Goal: Answer question/provide support: Share knowledge or assist other users

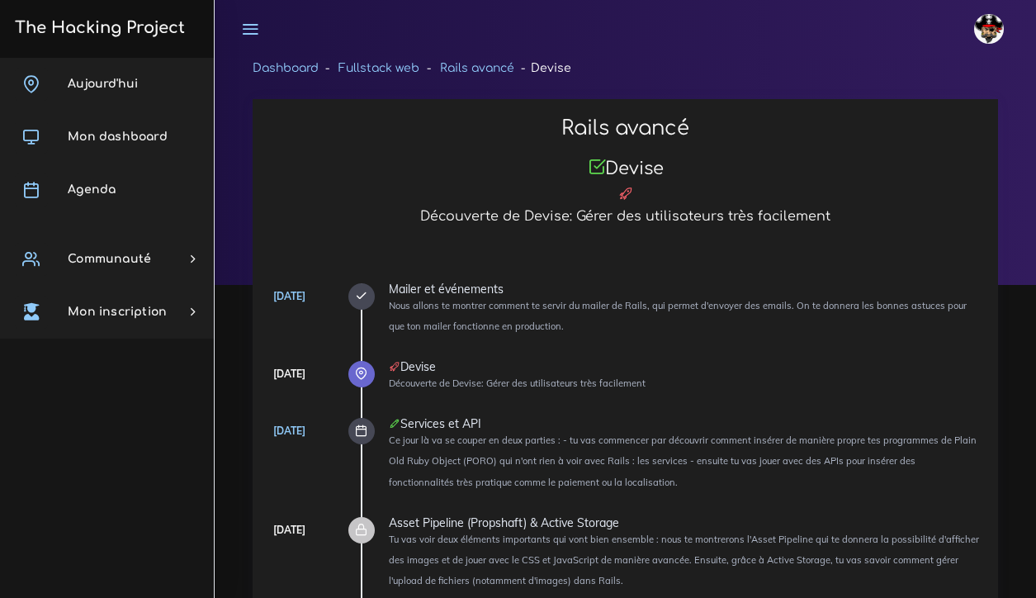
scroll to position [3196, 0]
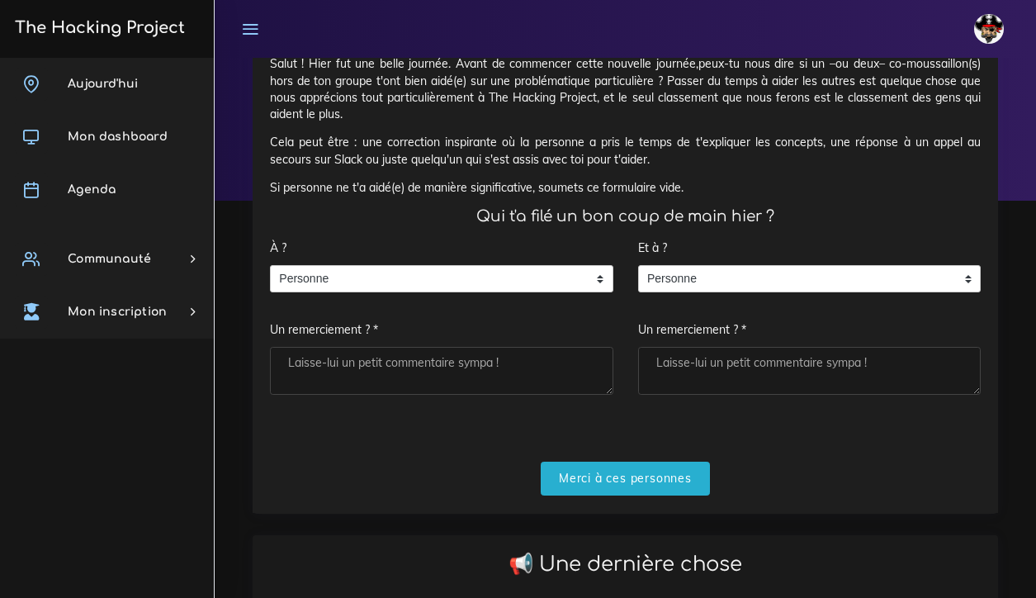
scroll to position [83, 0]
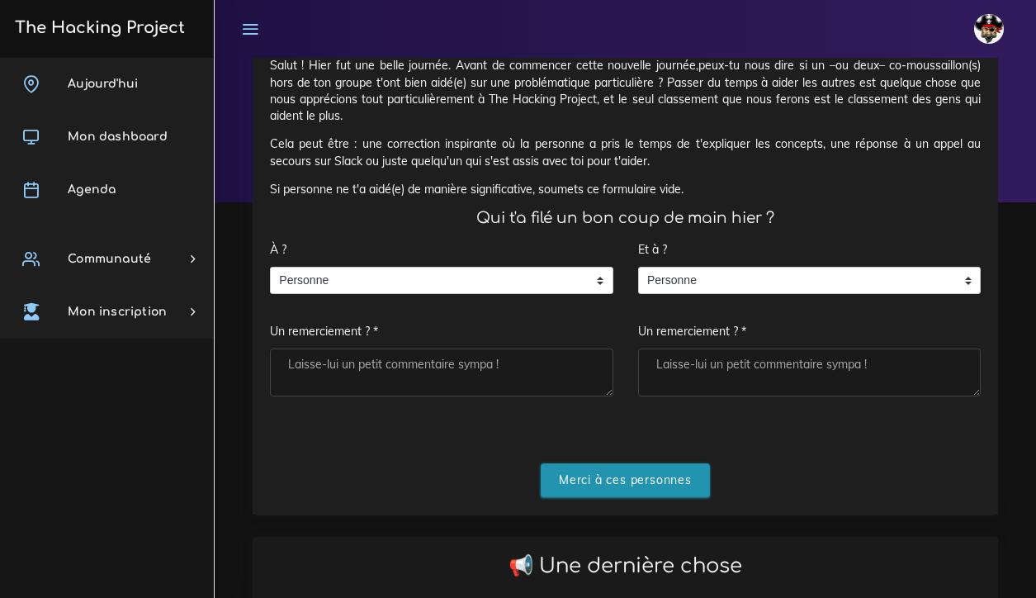
click at [591, 465] on input "Merci à ces personnes" at bounding box center [625, 480] width 169 height 34
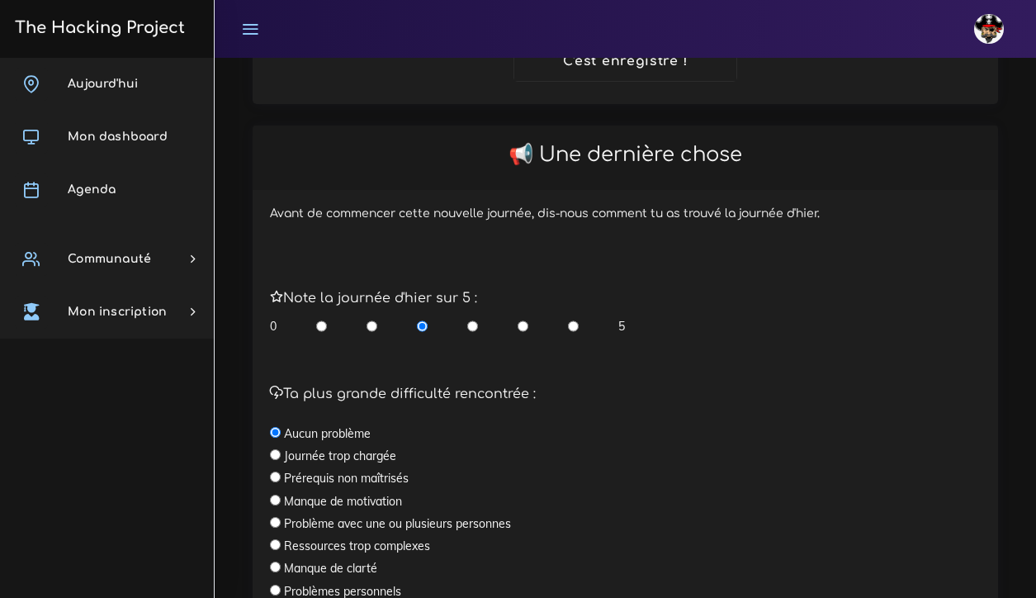
scroll to position [296, 0]
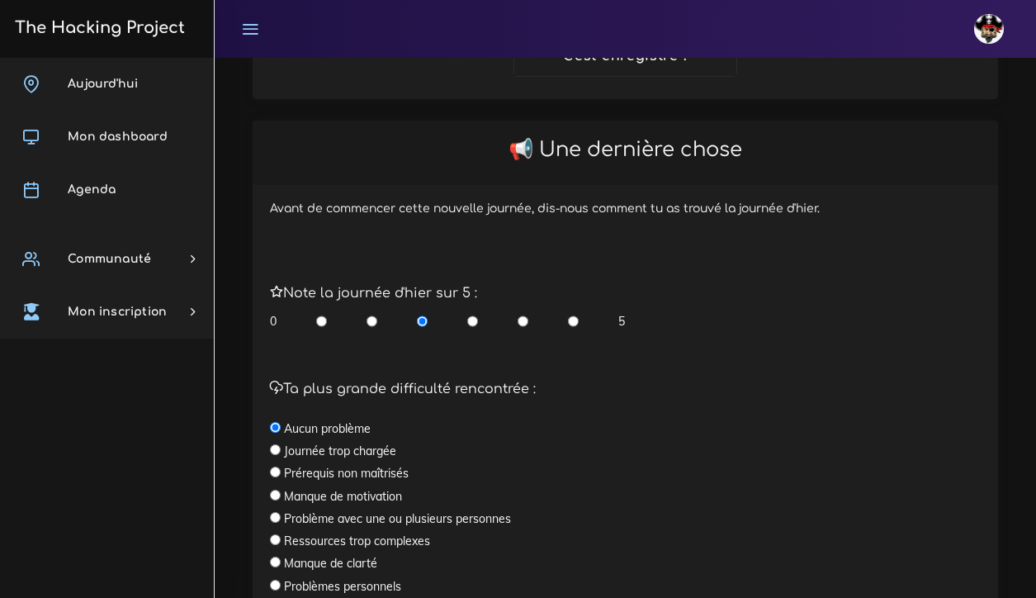
click at [524, 313] on input "radio" at bounding box center [523, 321] width 11 height 17
radio input "true"
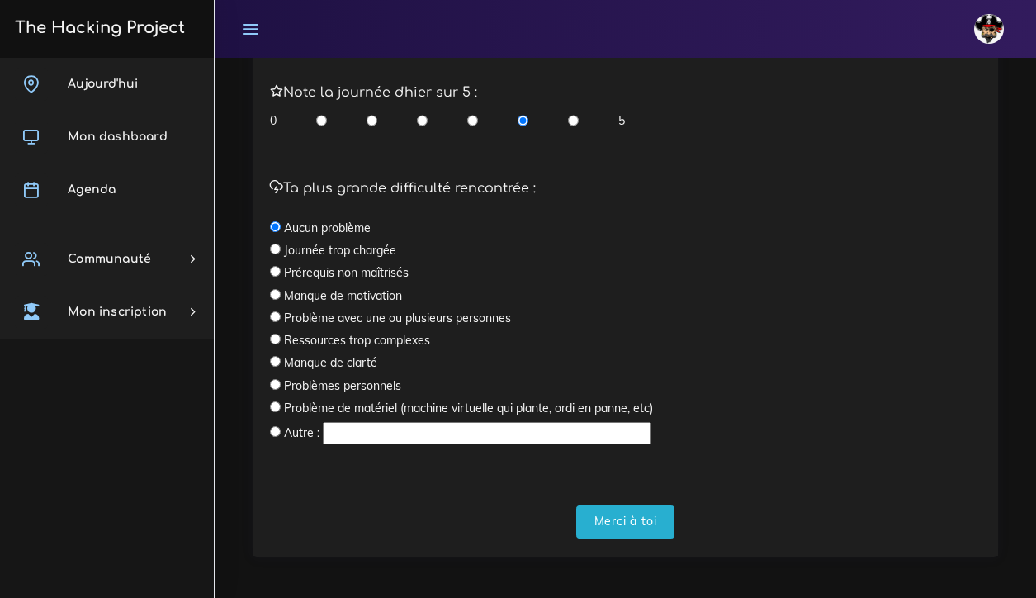
scroll to position [496, 0]
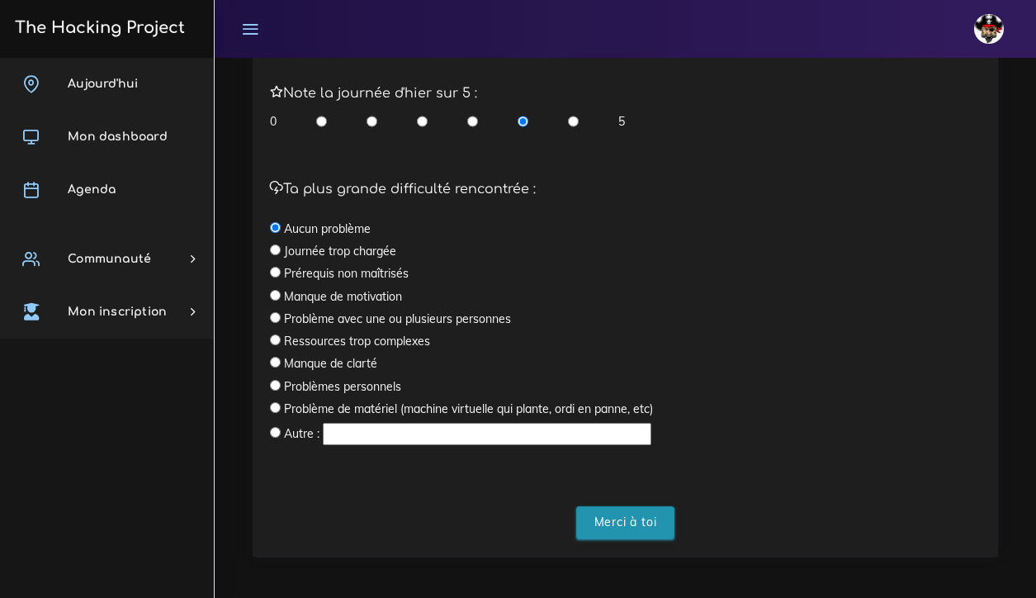
click at [621, 516] on input "Merci à toi" at bounding box center [625, 523] width 99 height 34
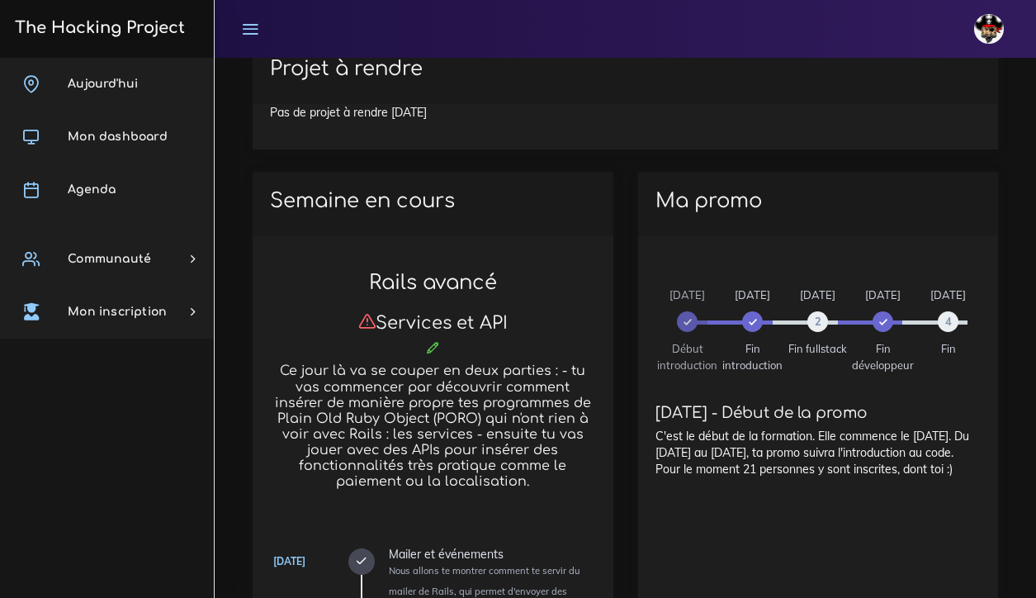
scroll to position [737, 0]
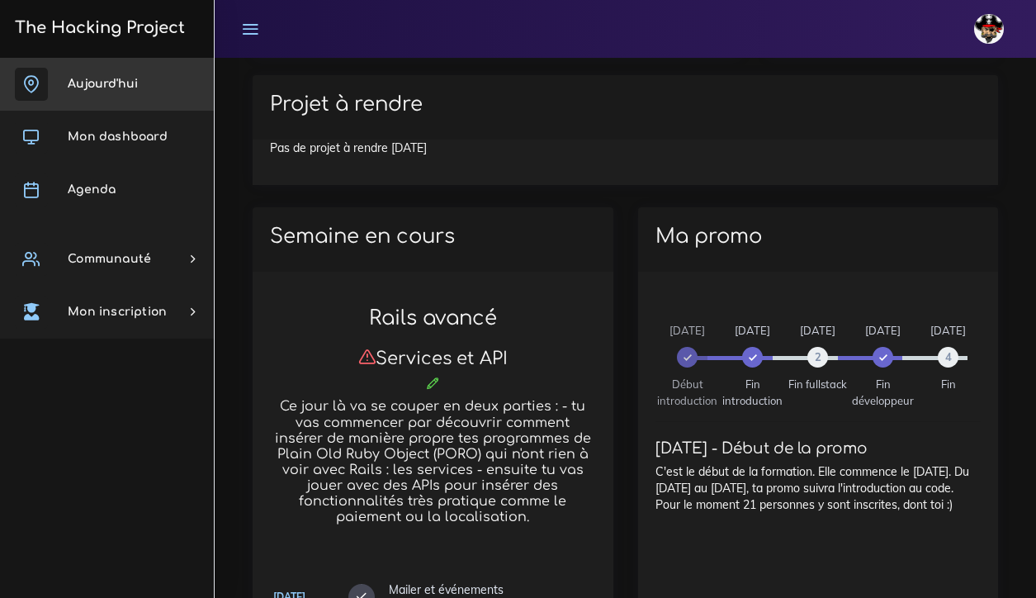
click at [83, 79] on span "Aujourd'hui" at bounding box center [103, 84] width 70 height 12
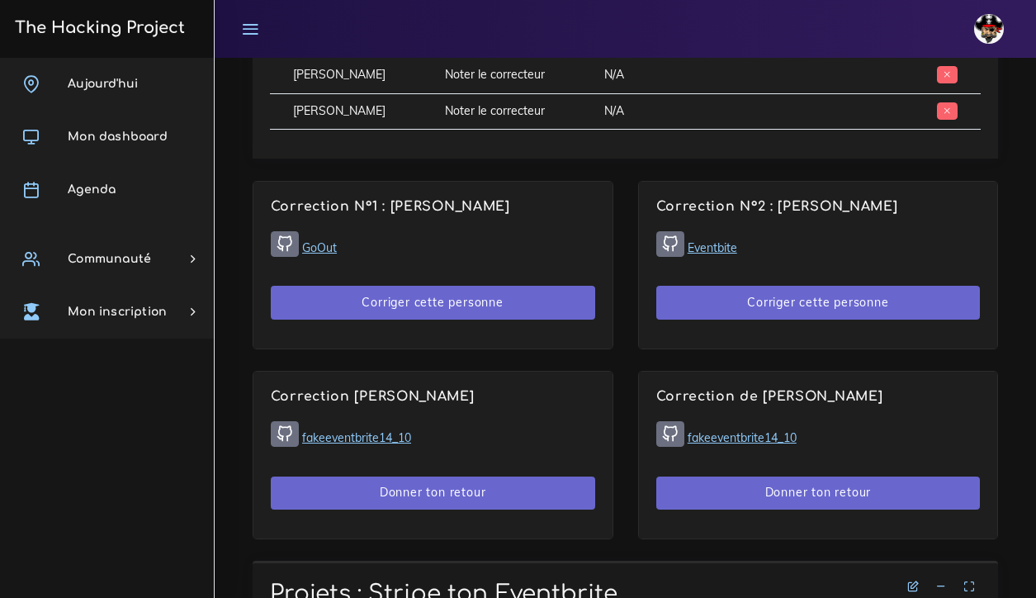
scroll to position [1068, 0]
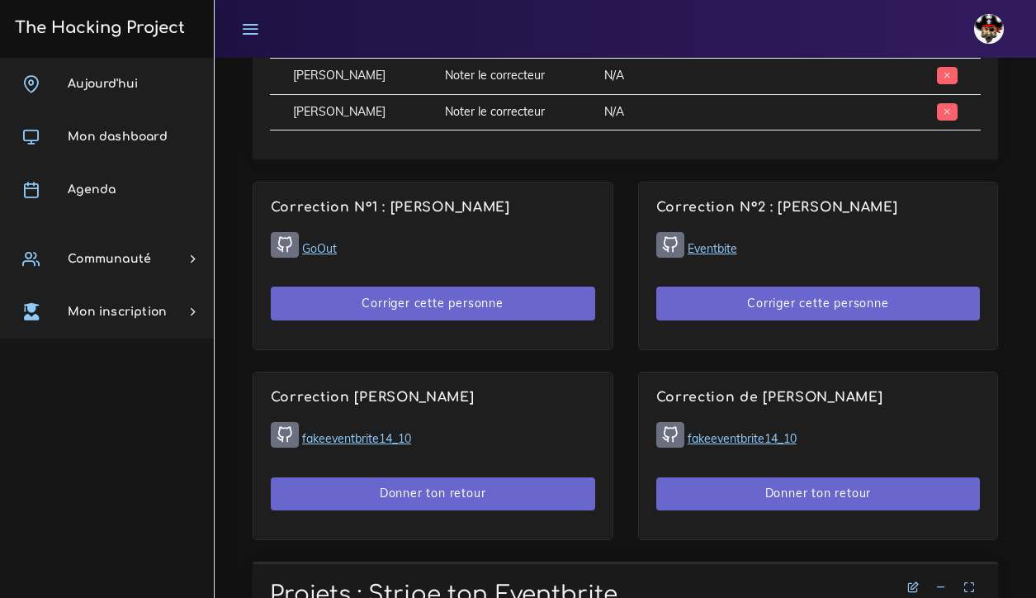
click at [326, 242] on link "GoOut" at bounding box center [319, 248] width 35 height 15
click at [716, 243] on link "Eventbite" at bounding box center [713, 248] width 50 height 15
drag, startPoint x: 210, startPoint y: 58, endPoint x: 245, endPoint y: 77, distance: 40.2
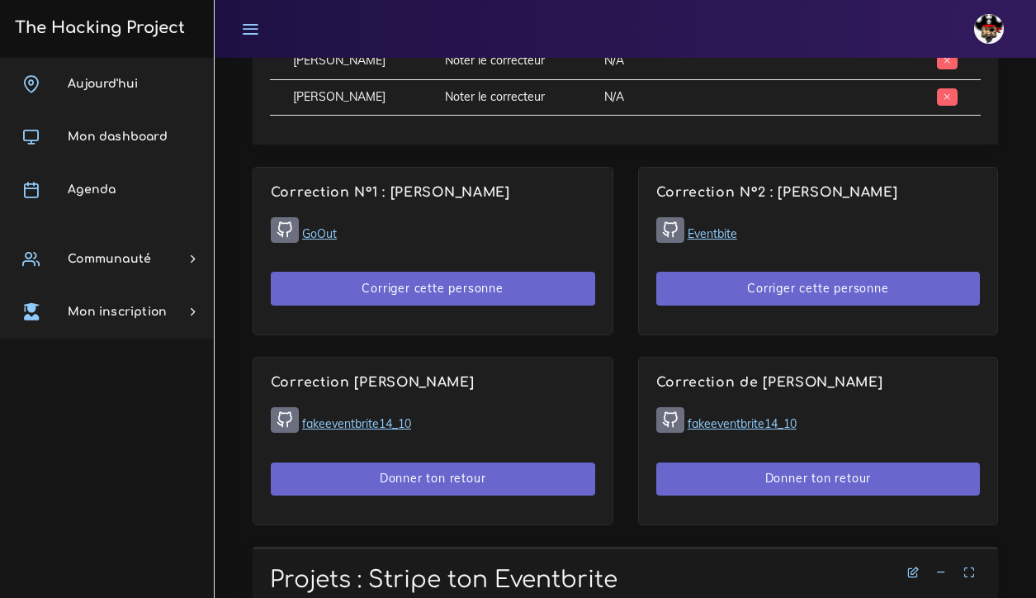
scroll to position [1100, 0]
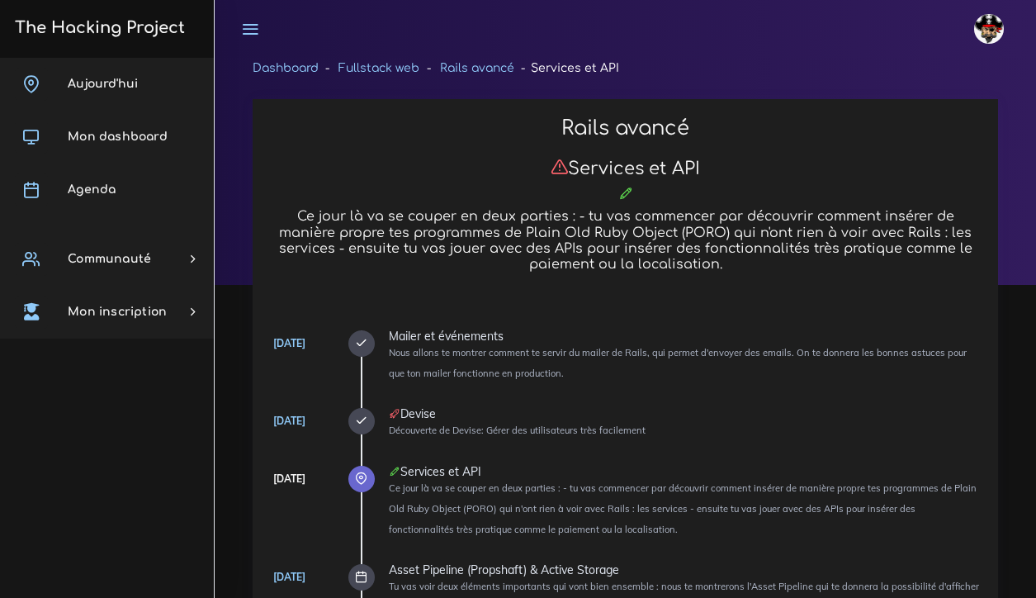
scroll to position [5567, 0]
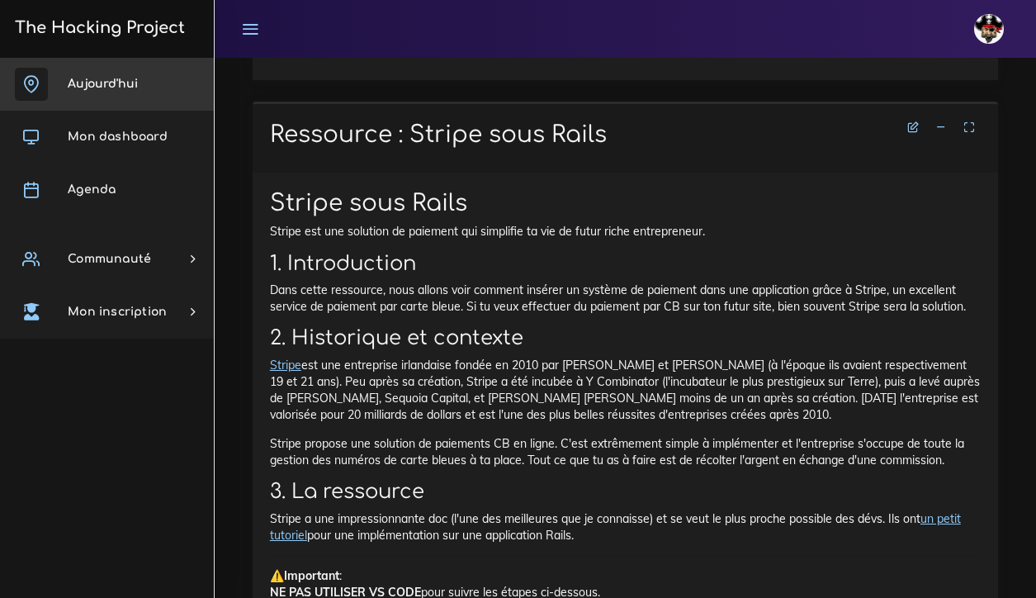
click at [126, 94] on link "Aujourd'hui" at bounding box center [107, 84] width 214 height 53
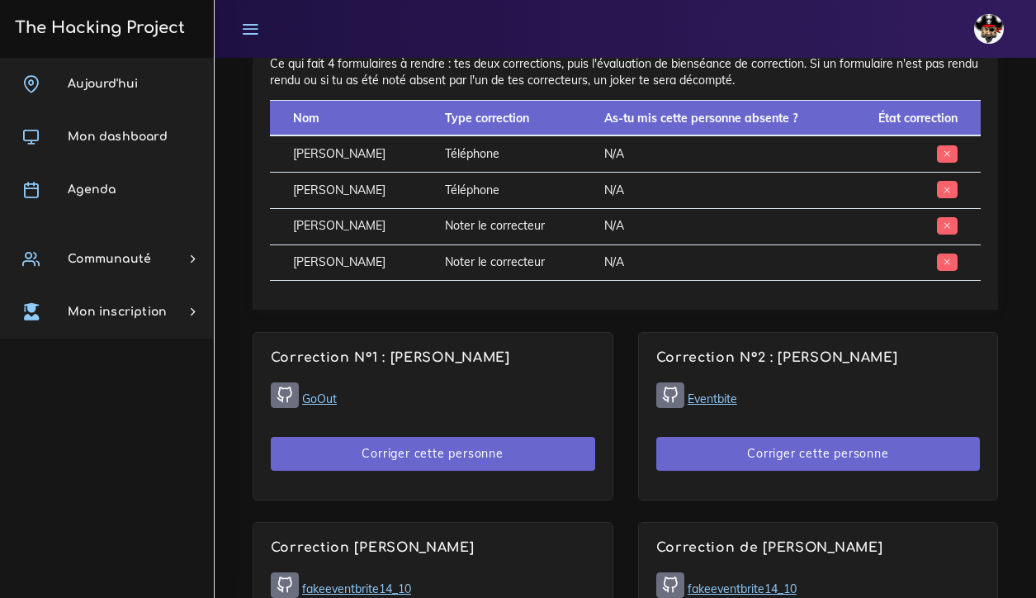
scroll to position [874, 0]
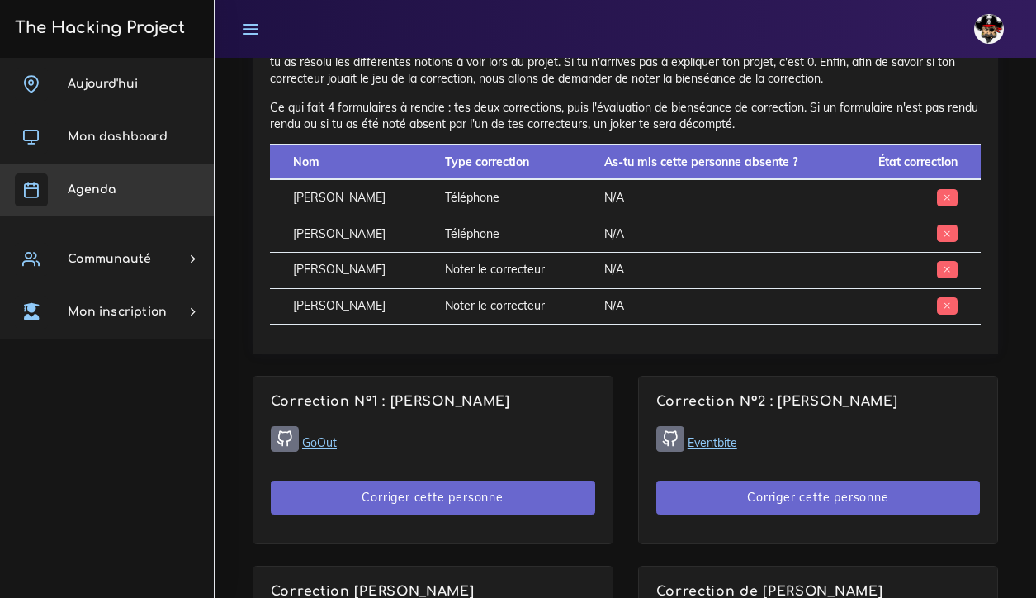
click at [92, 193] on span "Agenda" at bounding box center [92, 189] width 48 height 12
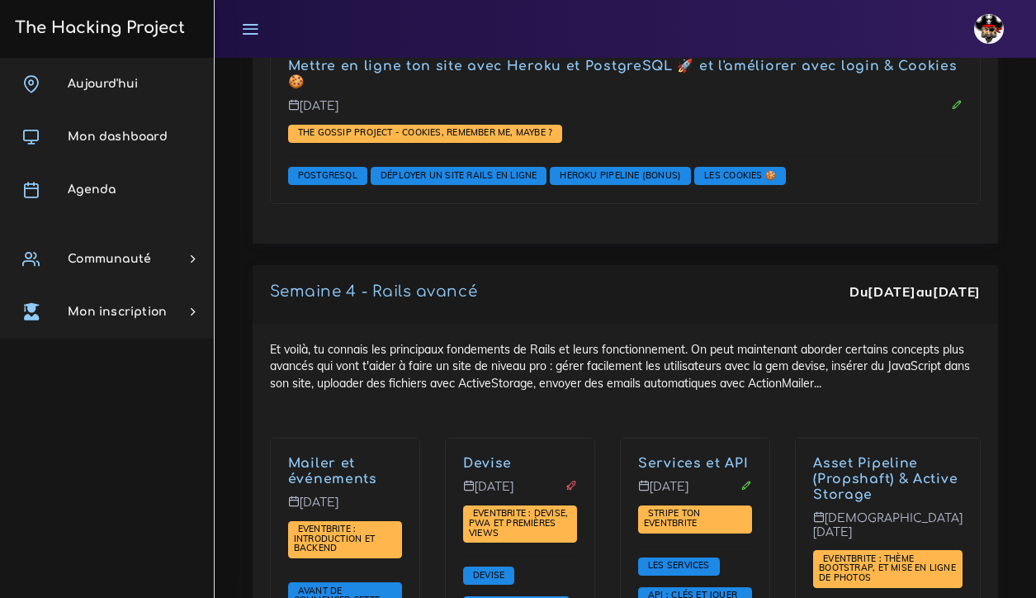
scroll to position [4703, 0]
click at [500, 456] on link "Devise" at bounding box center [487, 463] width 49 height 15
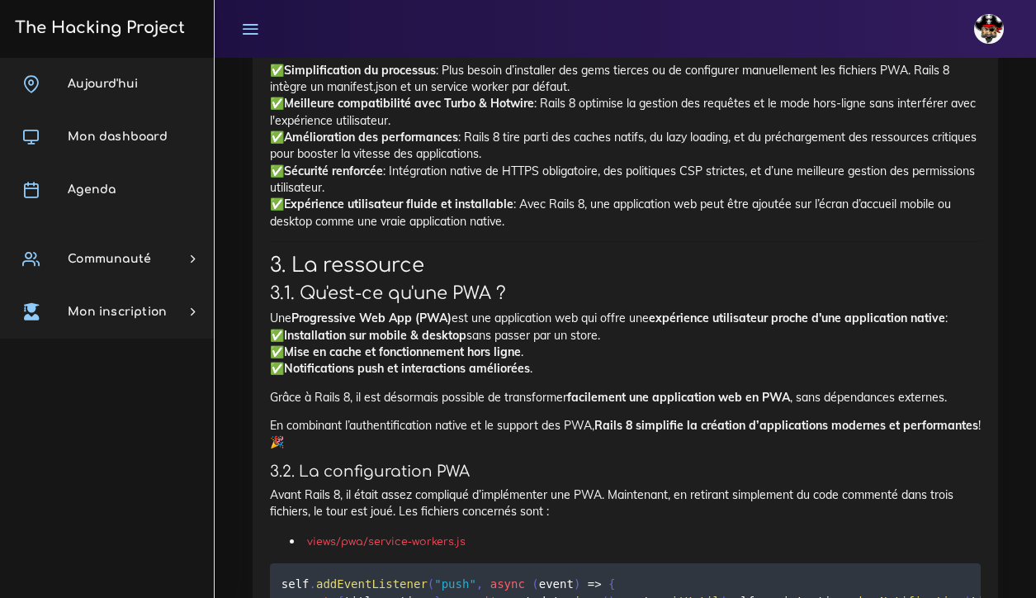
scroll to position [11846, 0]
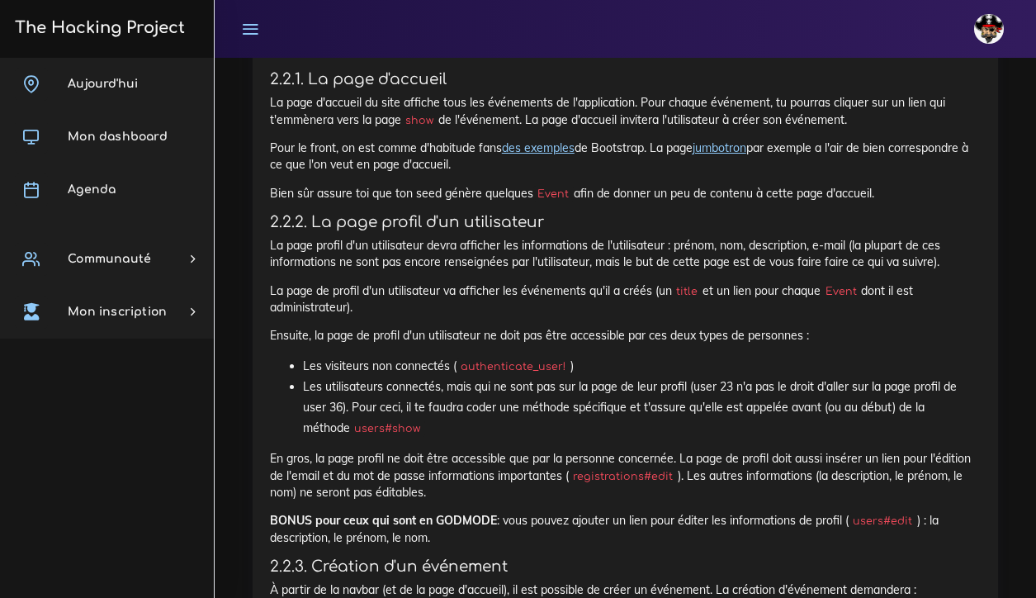
scroll to position [1794, 0]
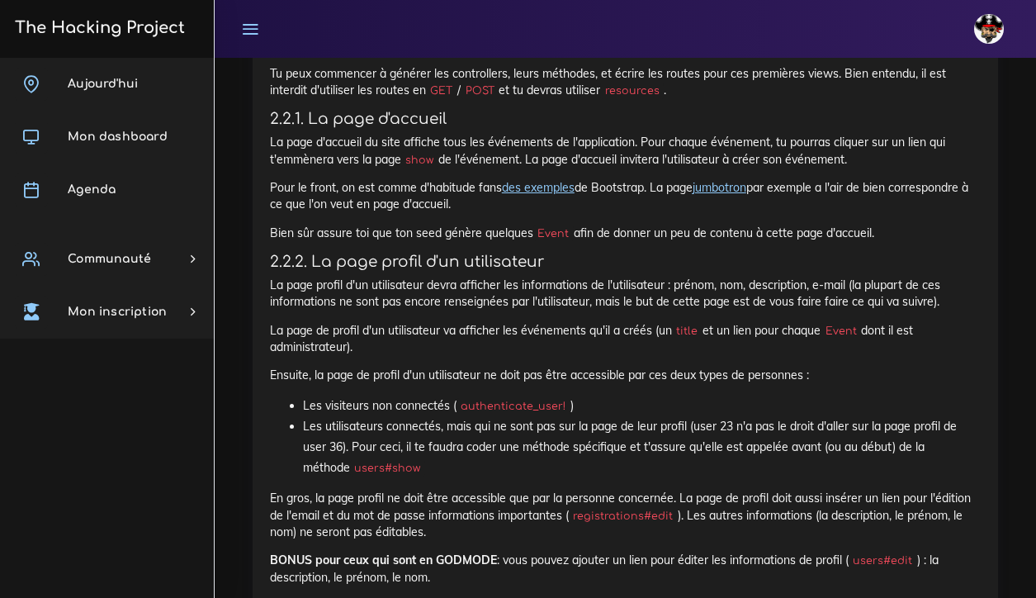
click at [82, 428] on div "Aujourd'hui Mon dashboard Agenda Communauté Ambassade Certifications Marketplac…" at bounding box center [107, 328] width 214 height 540
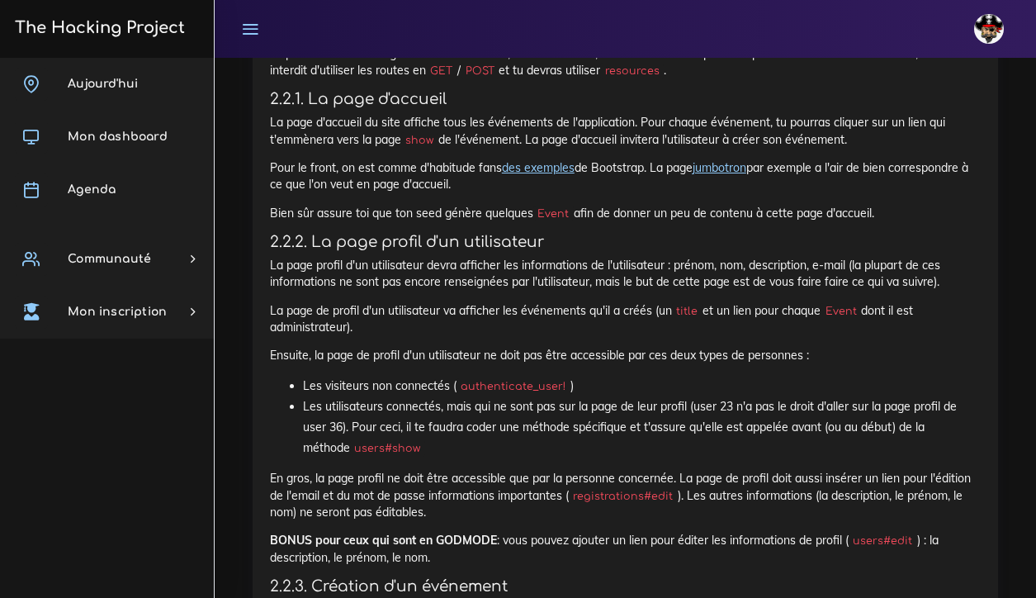
scroll to position [1811, 0]
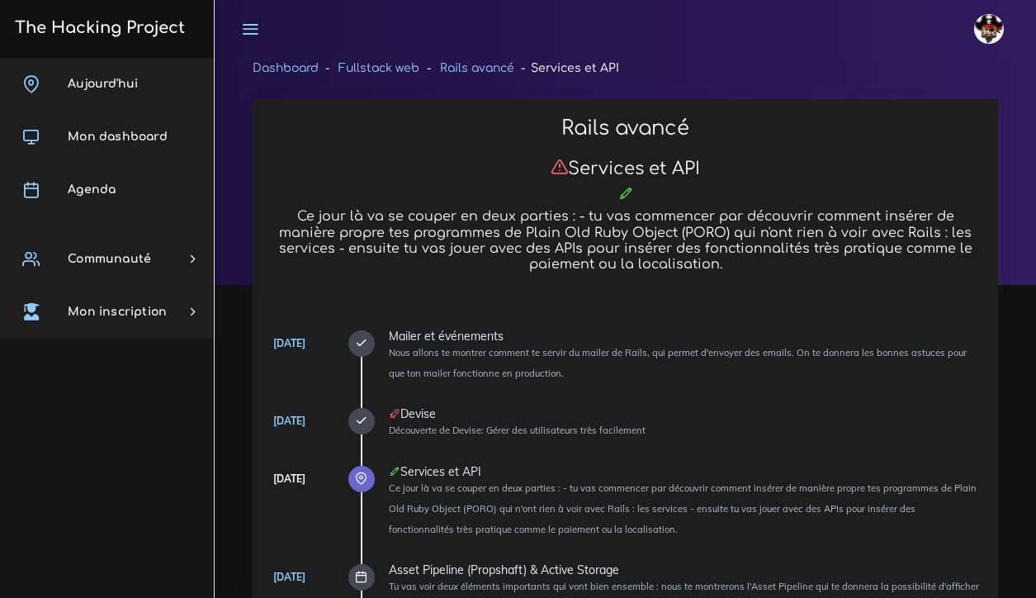
scroll to position [1100, 0]
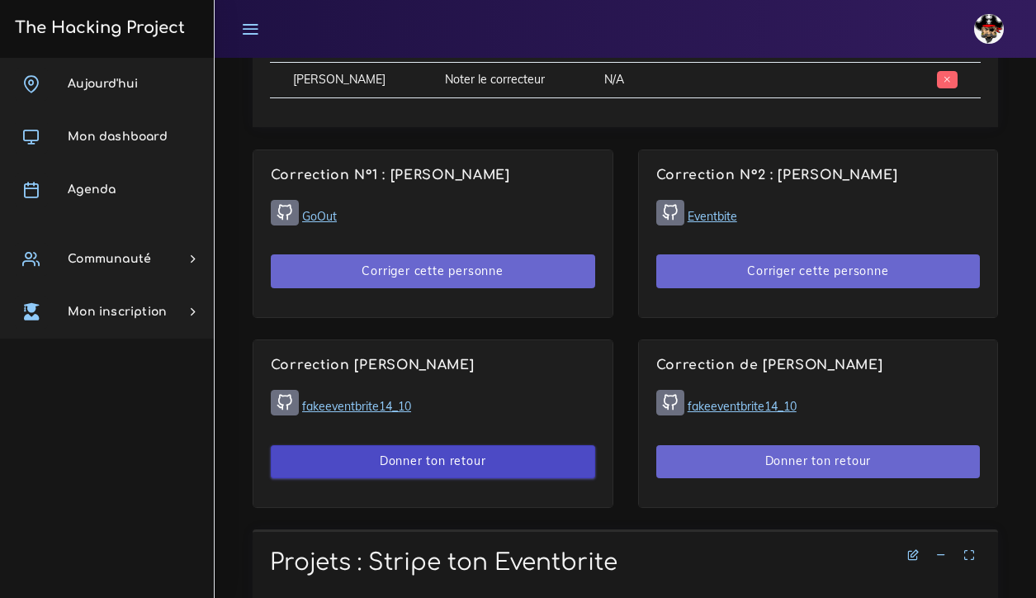
click at [492, 458] on button "Donner ton retour" at bounding box center [433, 462] width 324 height 34
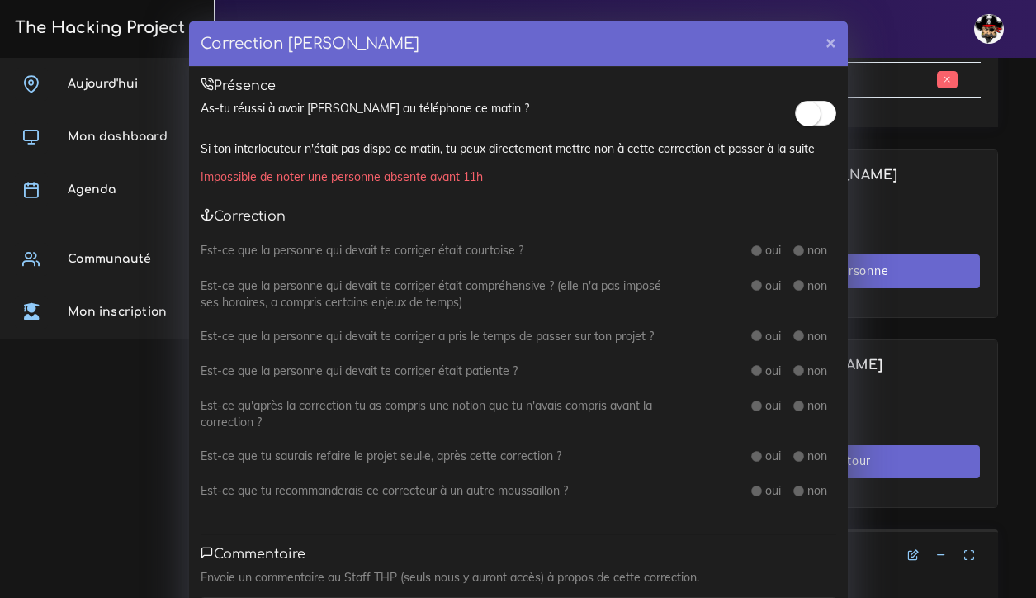
click at [810, 116] on small at bounding box center [808, 114] width 25 height 25
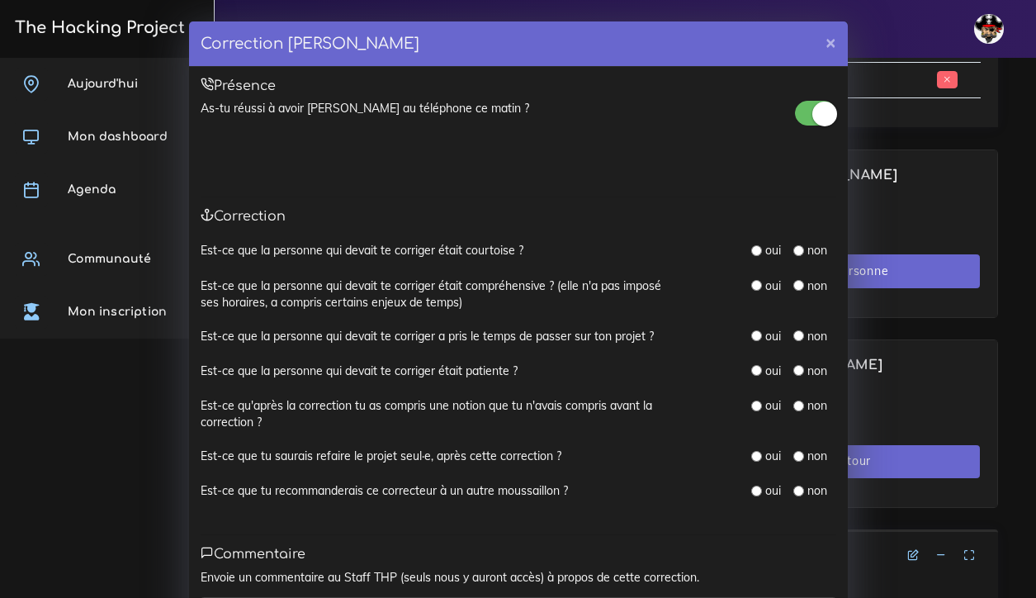
click at [762, 245] on input "radio" at bounding box center [756, 250] width 11 height 11
radio input "true"
click at [758, 283] on input "radio" at bounding box center [756, 285] width 11 height 11
radio input "true"
click at [756, 330] on input "radio" at bounding box center [756, 335] width 11 height 11
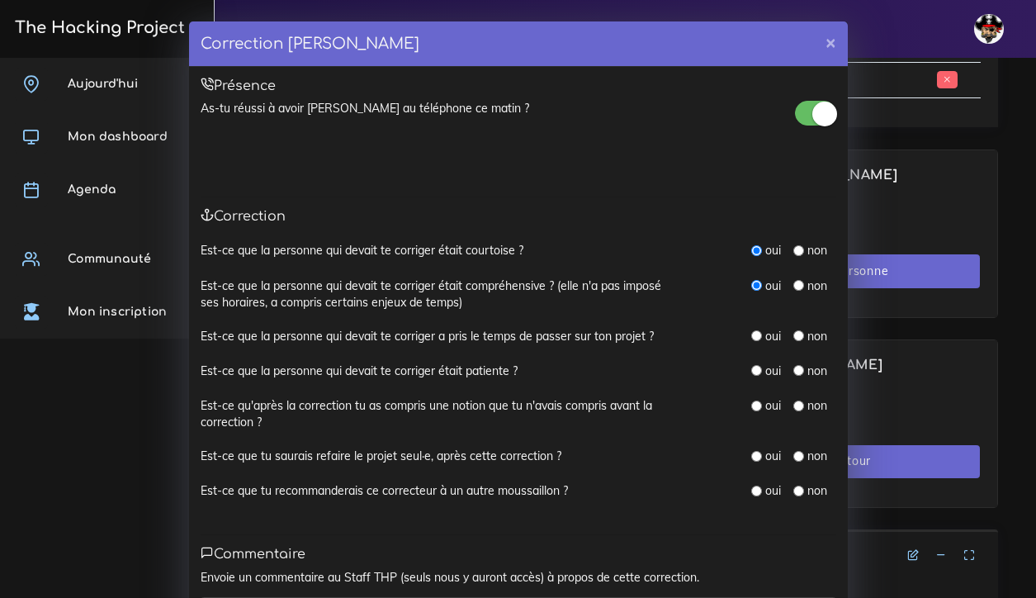
radio input "true"
click at [758, 365] on input "radio" at bounding box center [756, 370] width 11 height 11
radio input "true"
click at [797, 400] on input "radio" at bounding box center [798, 405] width 11 height 11
radio input "true"
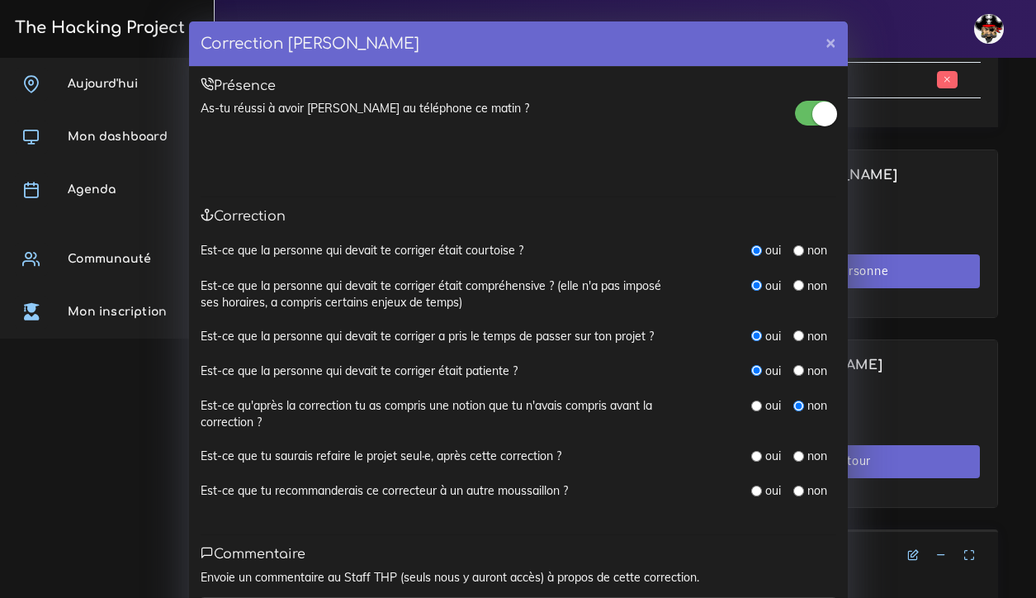
click at [757, 451] on input "radio" at bounding box center [756, 456] width 11 height 11
radio input "true"
click at [757, 485] on input "radio" at bounding box center [756, 490] width 11 height 11
radio input "true"
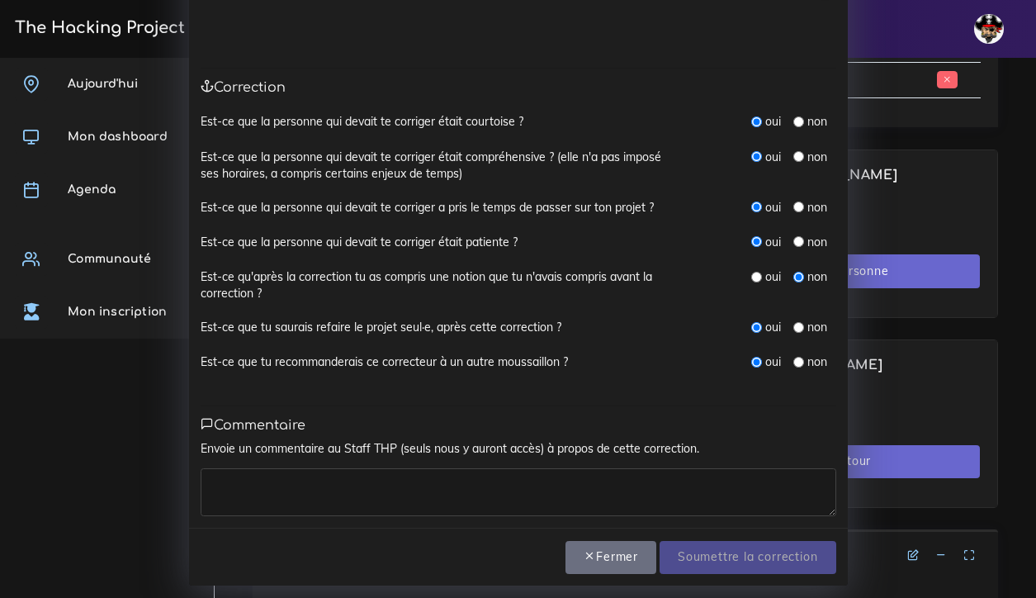
scroll to position [128, 0]
click at [692, 489] on textarea at bounding box center [519, 493] width 636 height 48
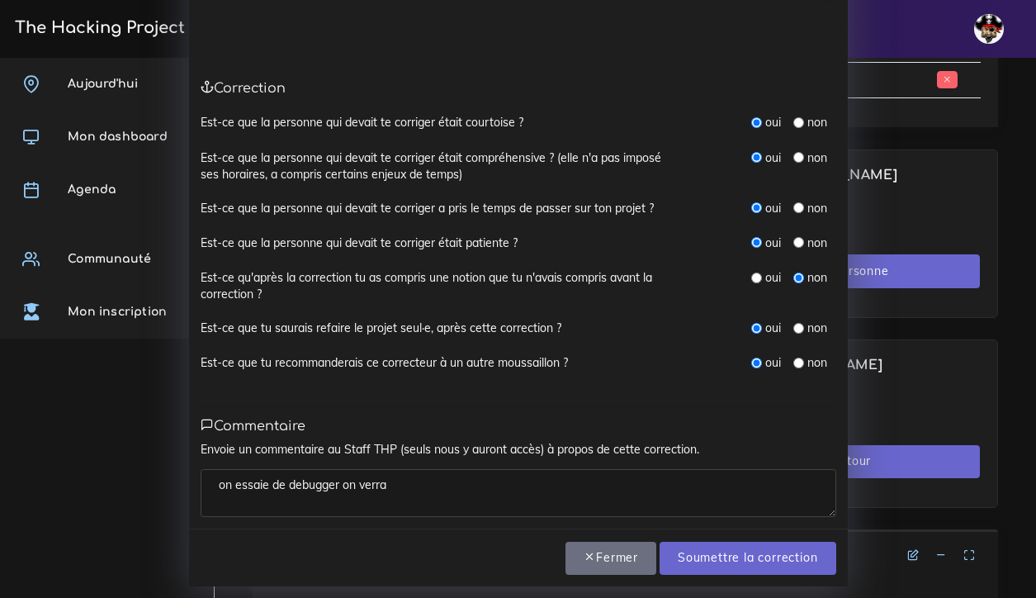
click at [404, 481] on textarea "on essaie de debugger on verra" at bounding box center [519, 493] width 636 height 48
type textarea "on essaie de debugger on verra !"
click at [711, 553] on input "Soumettre la correction" at bounding box center [747, 558] width 176 height 34
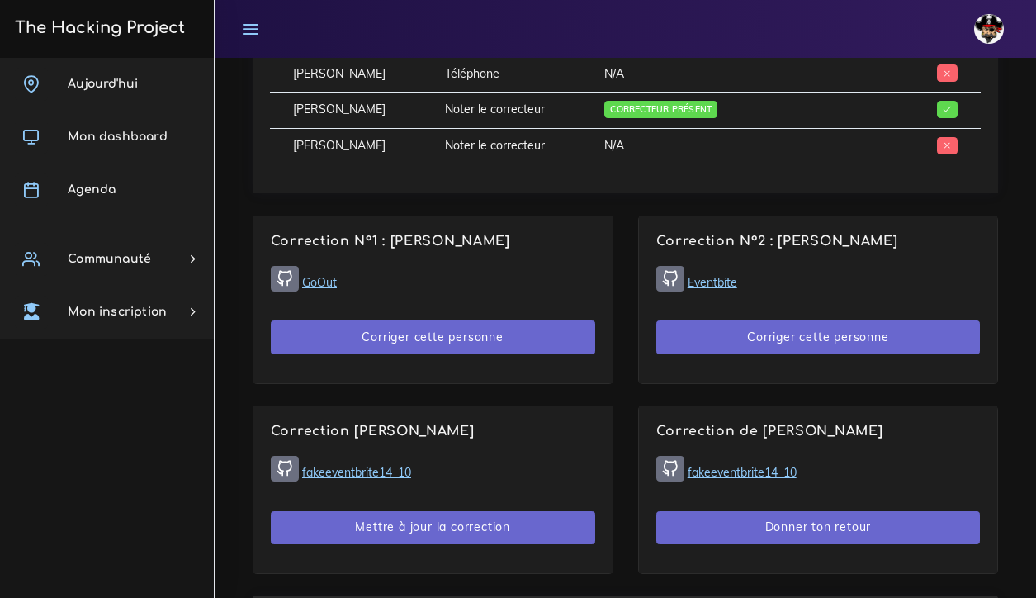
scroll to position [1036, 0]
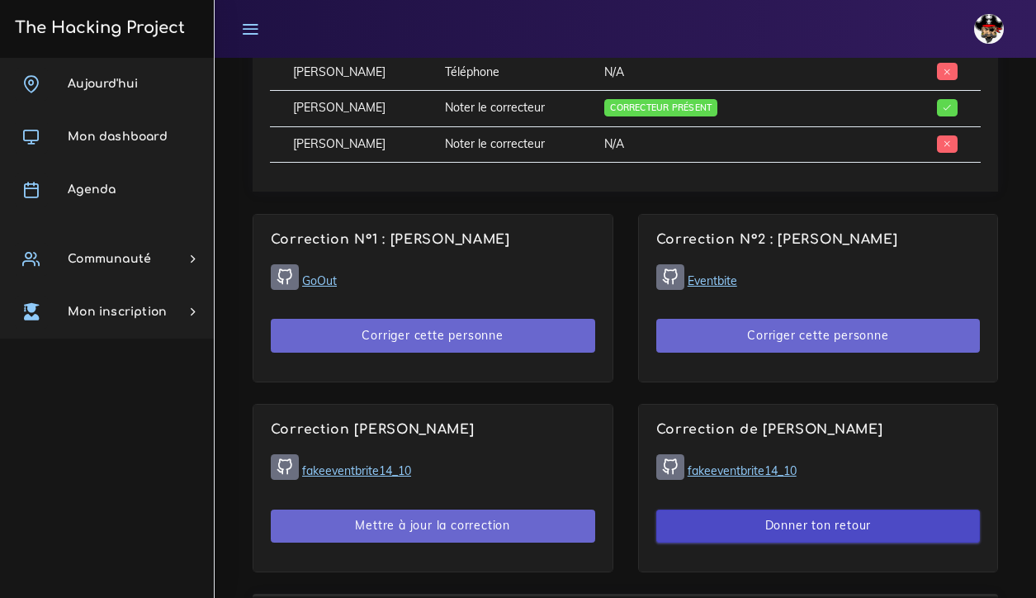
click at [753, 518] on button "Donner ton retour" at bounding box center [818, 526] width 324 height 34
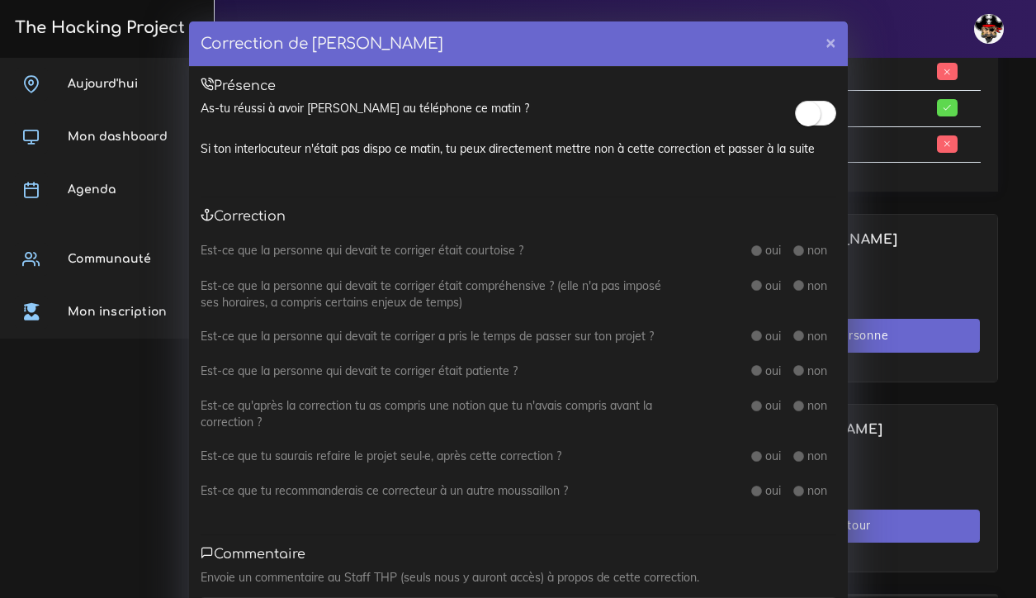
click at [809, 110] on small at bounding box center [808, 114] width 25 height 25
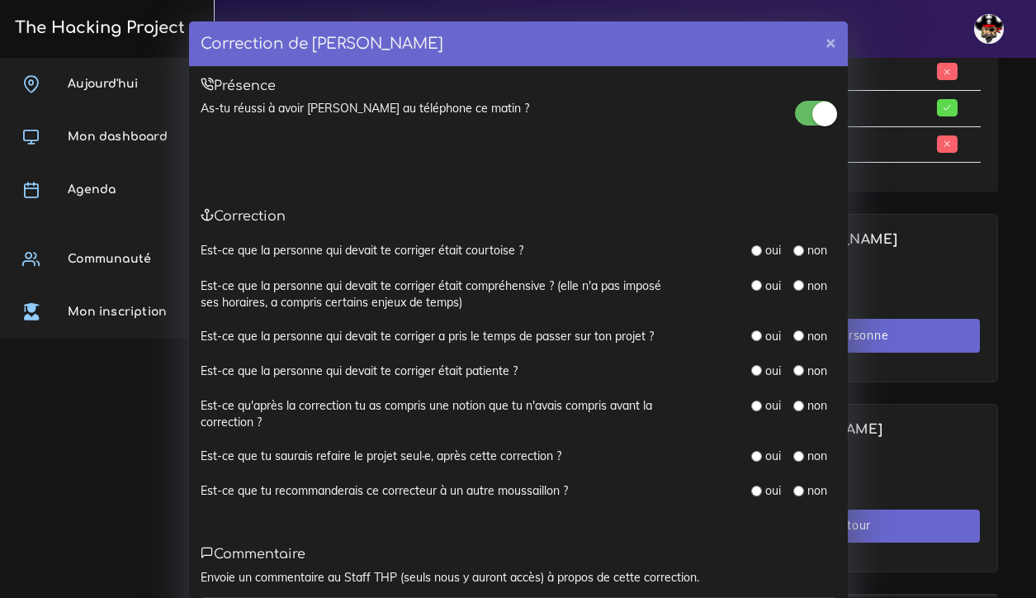
click at [757, 246] on input "radio" at bounding box center [756, 250] width 11 height 11
radio input "true"
click at [758, 281] on input "radio" at bounding box center [756, 285] width 11 height 11
radio input "true"
click at [761, 332] on input "radio" at bounding box center [756, 335] width 11 height 11
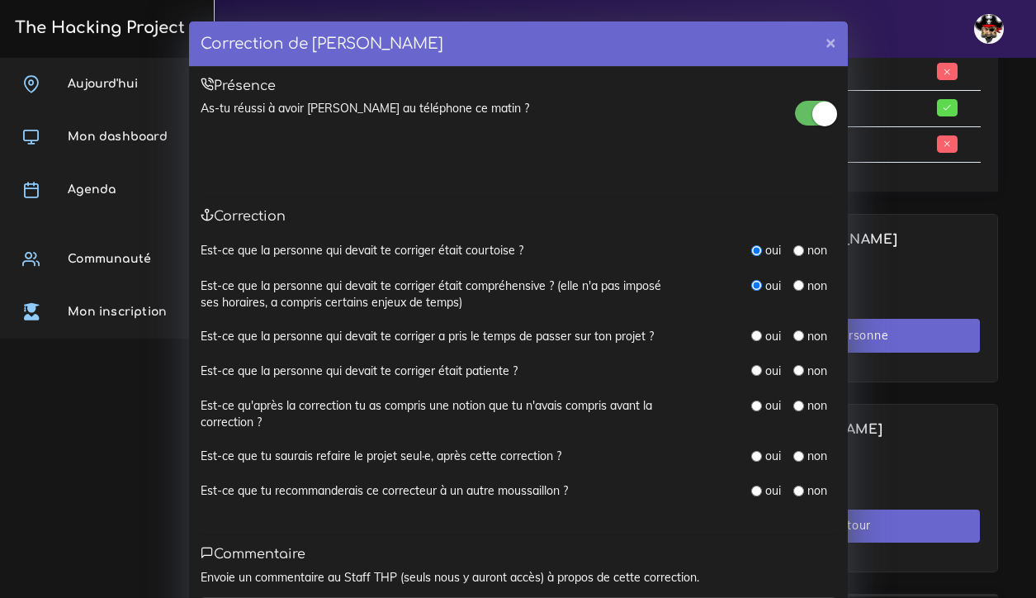
radio input "true"
click at [758, 368] on input "radio" at bounding box center [756, 370] width 11 height 11
radio input "true"
click at [801, 400] on input "radio" at bounding box center [798, 405] width 11 height 11
radio input "true"
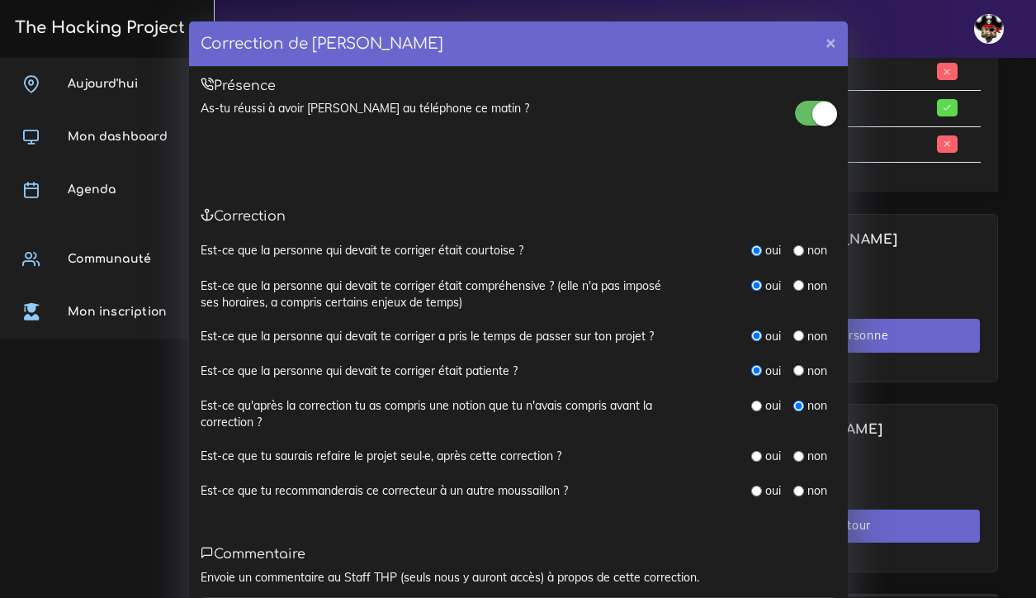
click at [758, 451] on input "radio" at bounding box center [756, 456] width 11 height 11
radio input "true"
click at [758, 485] on input "radio" at bounding box center [756, 490] width 11 height 11
radio input "true"
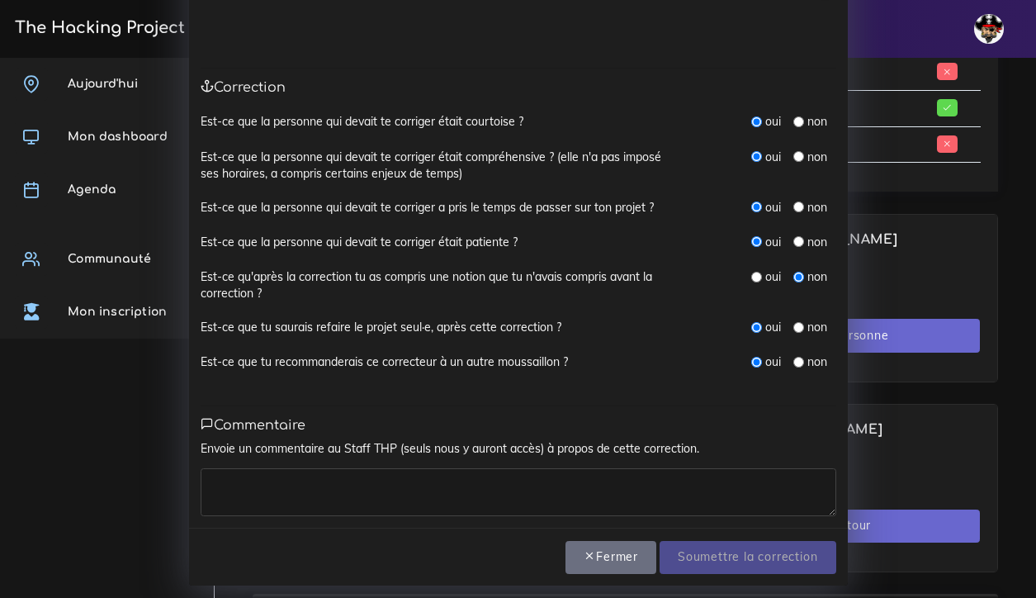
scroll to position [128, 0]
click at [673, 484] on textarea at bounding box center [519, 493] width 636 height 48
type textarea "t"
type textarea "s"
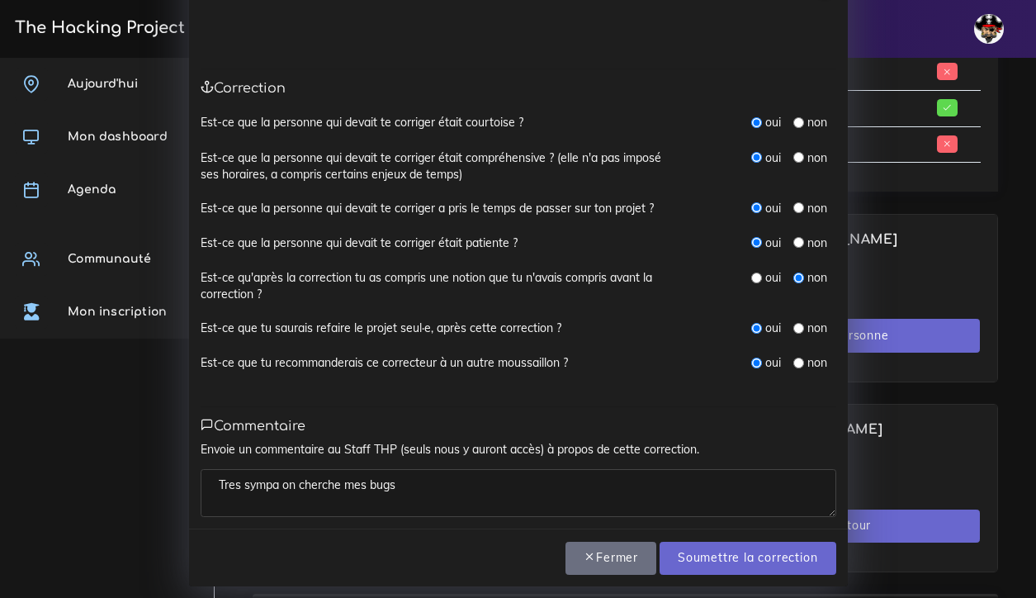
drag, startPoint x: 282, startPoint y: 477, endPoint x: 160, endPoint y: 479, distance: 122.2
click at [160, 479] on div "Correction de Joseph LOGAN × Présence As-tu réussi à avoir Joseph au téléphone …" at bounding box center [518, 299] width 1036 height 598
click at [300, 480] on textarea "on cherche mes bugs" at bounding box center [519, 493] width 636 height 48
click at [342, 477] on textarea "on cherche mes bugs" at bounding box center [519, 493] width 636 height 48
type textarea "on cherche mes bugs"
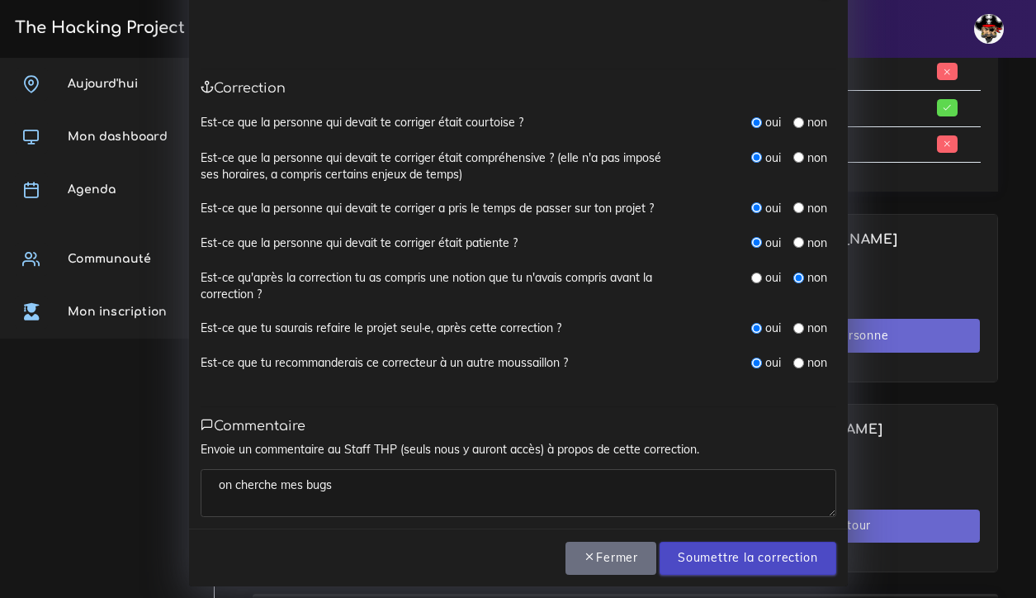
click at [730, 549] on input "Soumettre la correction" at bounding box center [747, 558] width 176 height 34
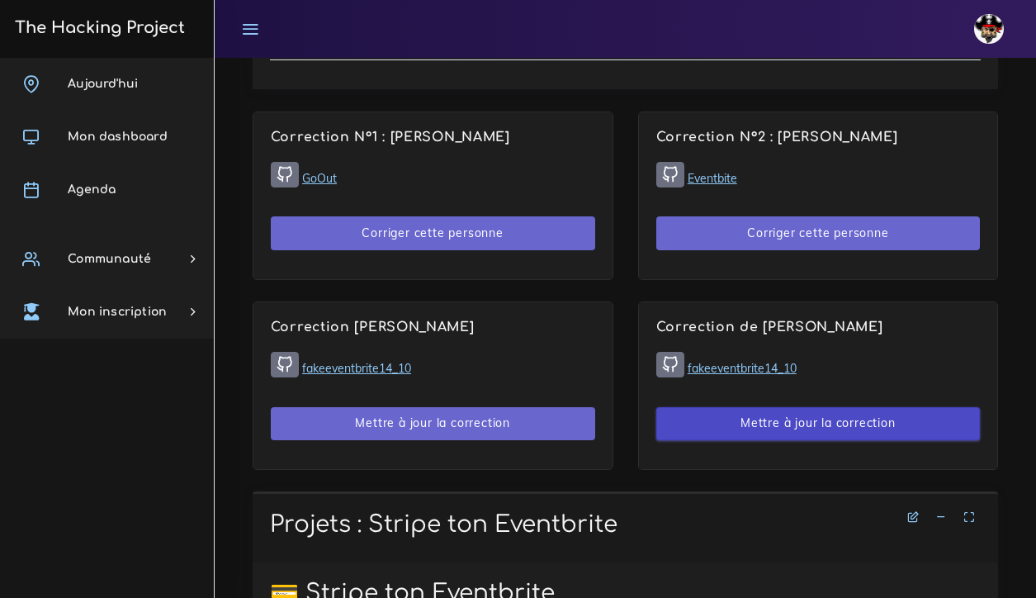
scroll to position [1136, 0]
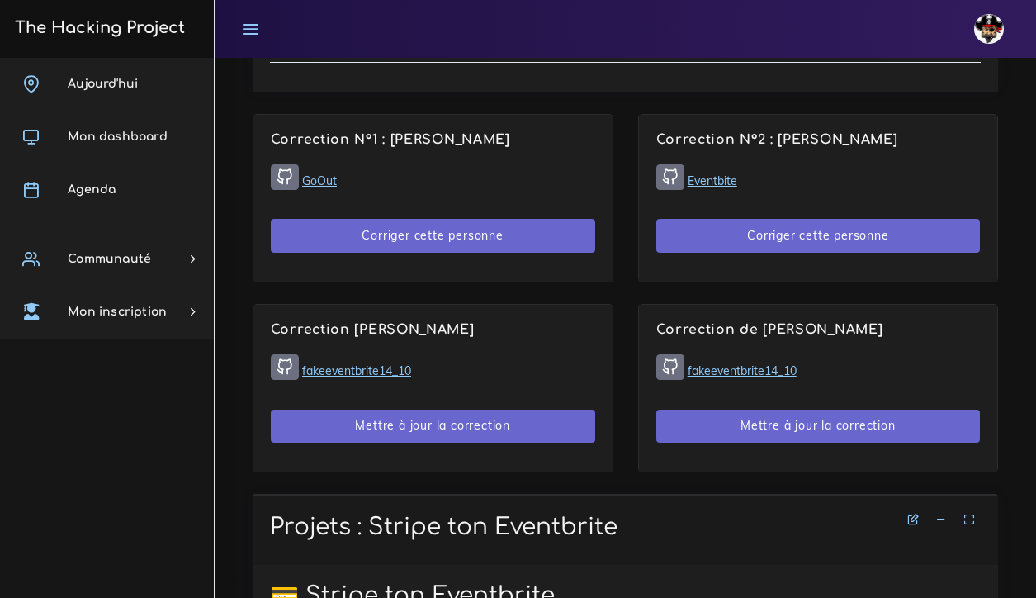
click at [717, 173] on link "Eventbite" at bounding box center [713, 180] width 50 height 15
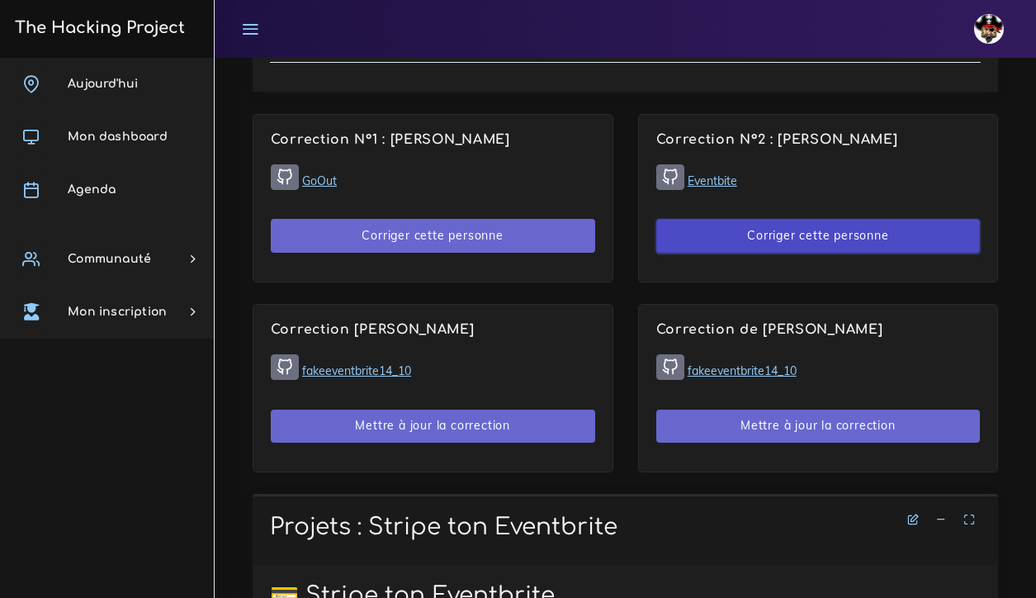
click at [763, 234] on button "Corriger cette personne" at bounding box center [818, 236] width 324 height 34
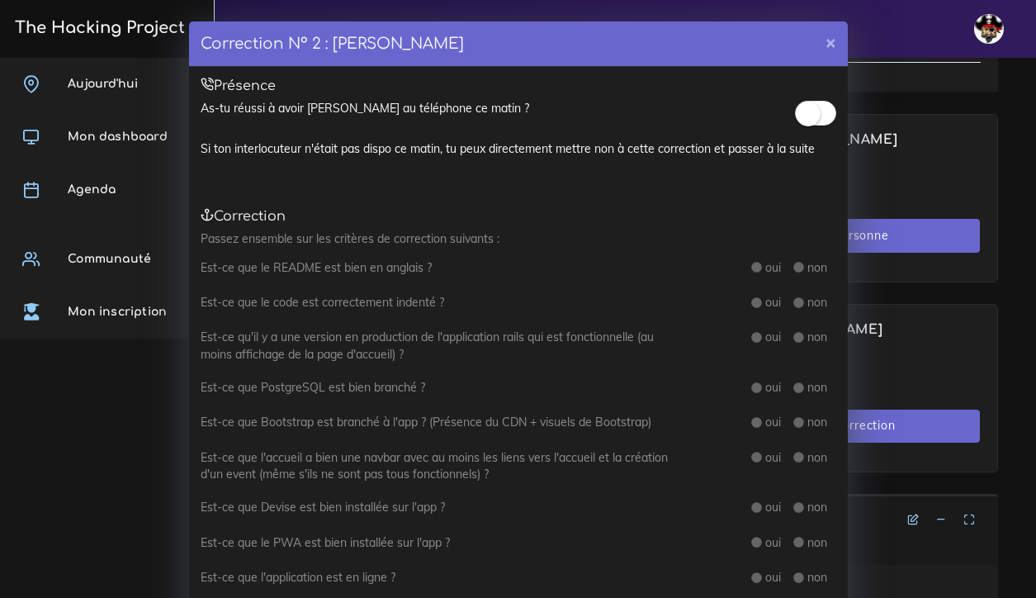
click at [806, 112] on small at bounding box center [808, 114] width 25 height 25
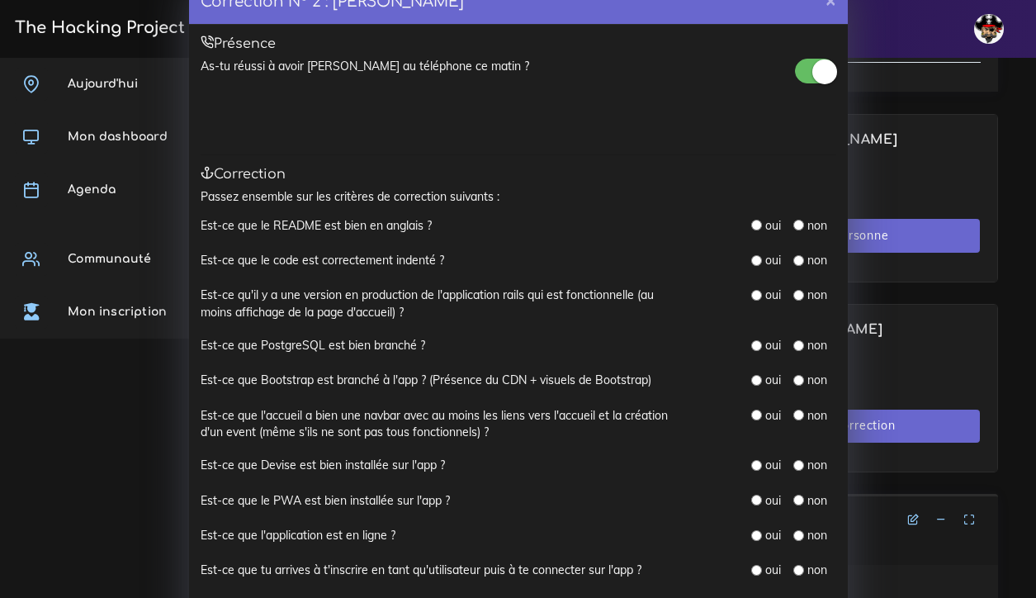
scroll to position [47, 0]
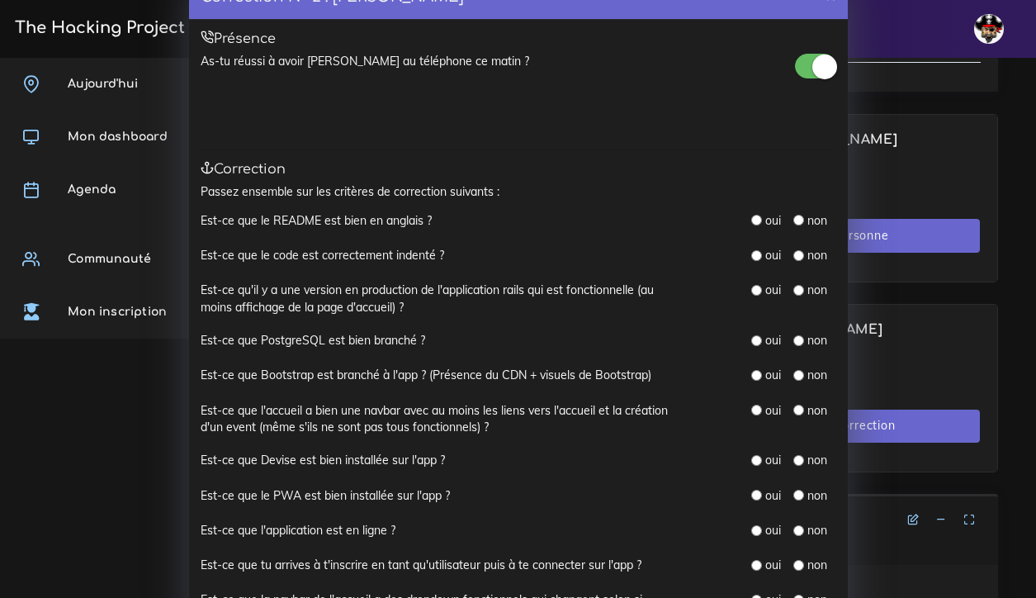
click at [759, 215] on input "radio" at bounding box center [756, 220] width 11 height 11
radio input "true"
click at [756, 252] on input "radio" at bounding box center [756, 255] width 11 height 11
radio input "true"
click at [796, 286] on input "radio" at bounding box center [798, 290] width 11 height 11
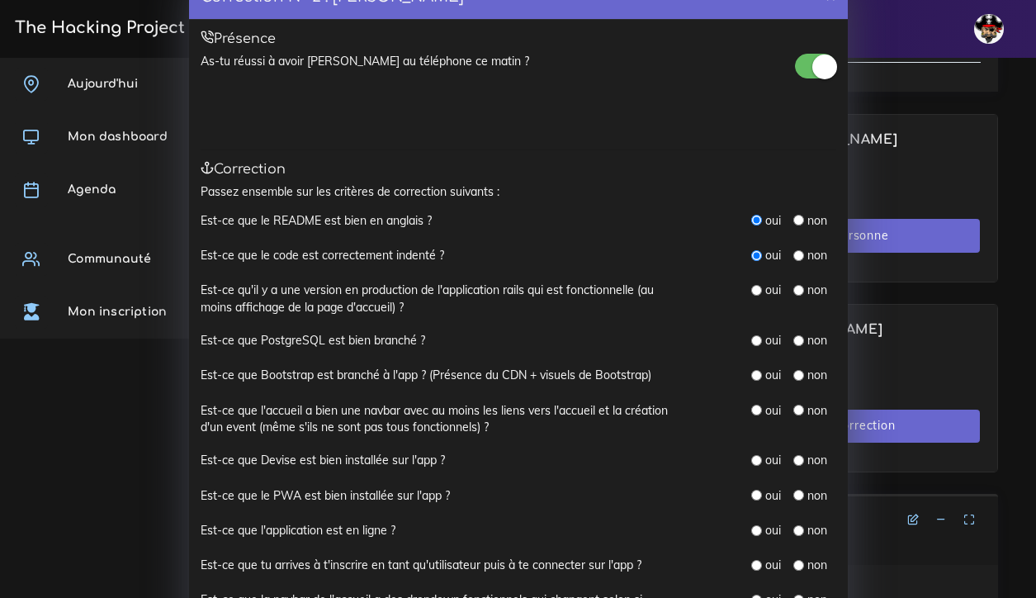
radio input "true"
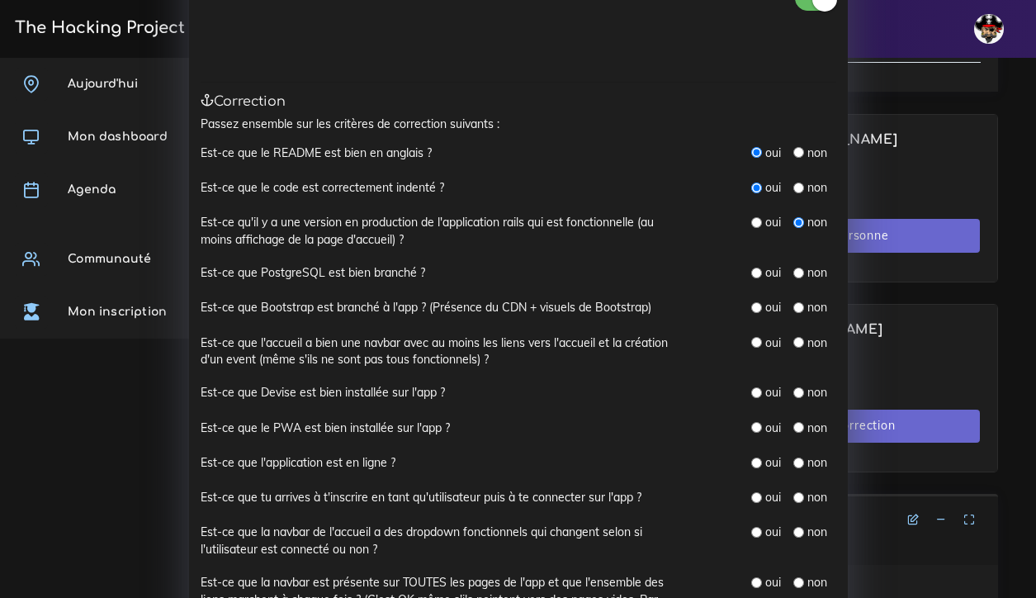
scroll to position [118, 0]
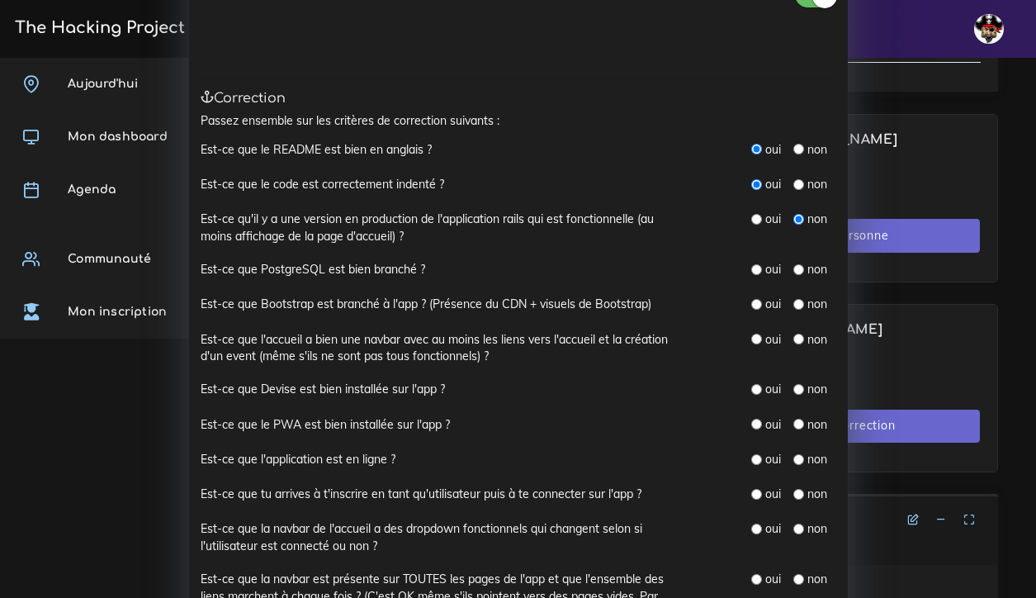
click at [801, 264] on input "radio" at bounding box center [798, 269] width 11 height 11
radio input "true"
click at [758, 299] on input "radio" at bounding box center [756, 304] width 11 height 11
radio input "true"
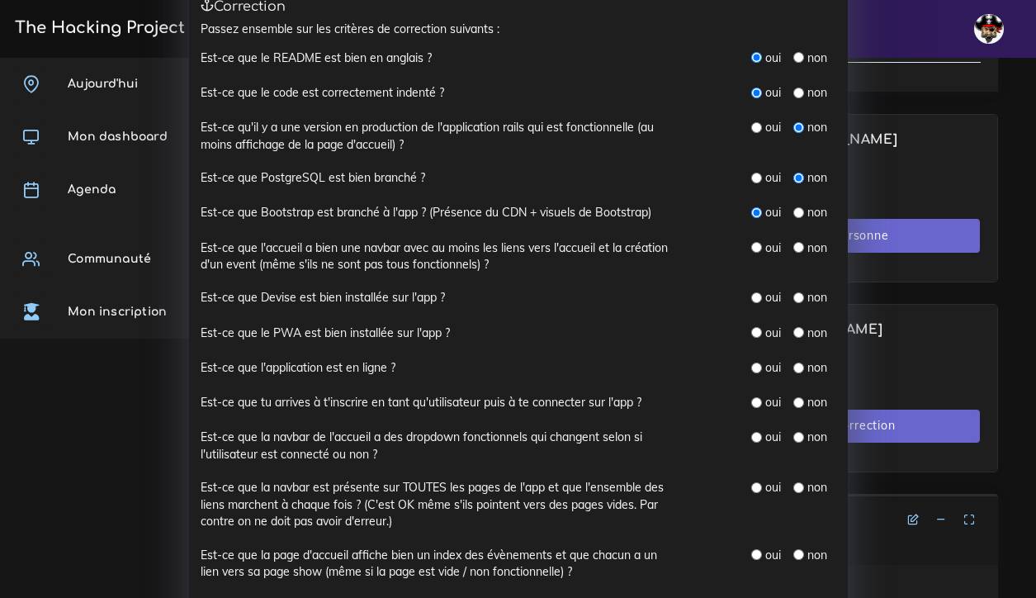
scroll to position [215, 0]
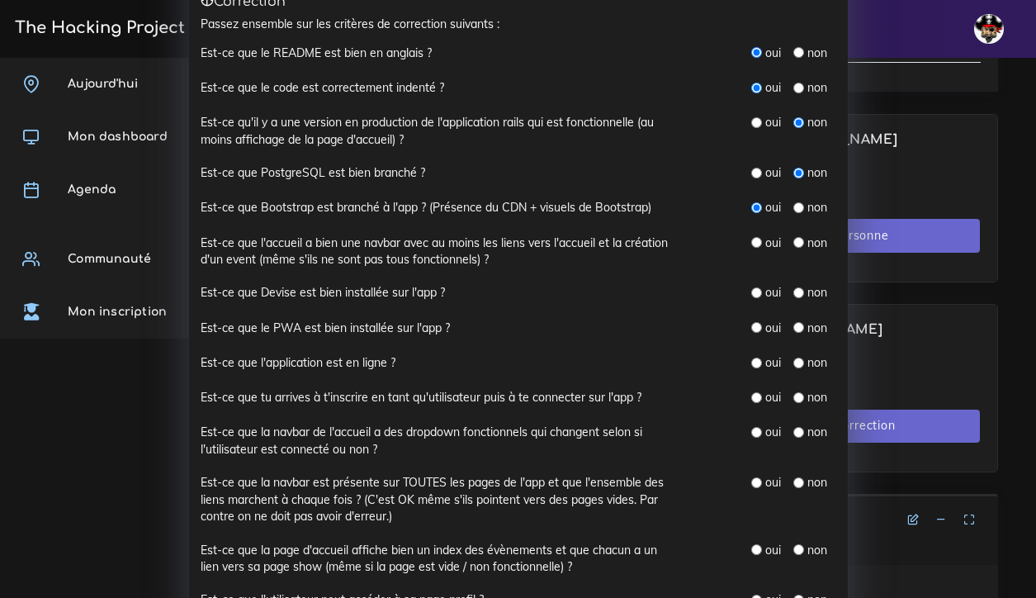
click at [759, 237] on input "radio" at bounding box center [756, 242] width 11 height 11
radio input "true"
click at [759, 287] on input "radio" at bounding box center [756, 292] width 11 height 11
radio input "true"
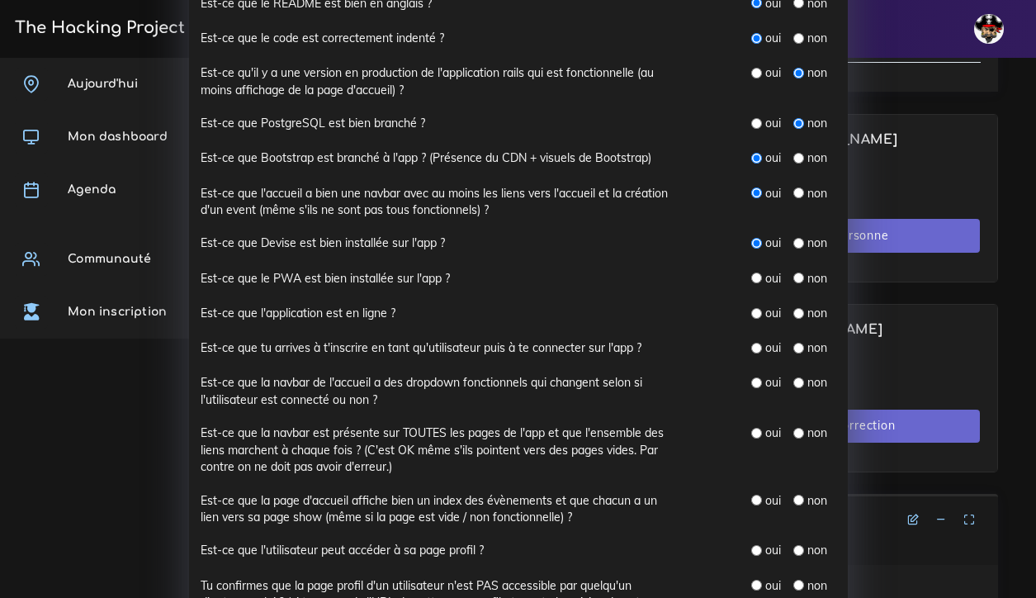
scroll to position [273, 0]
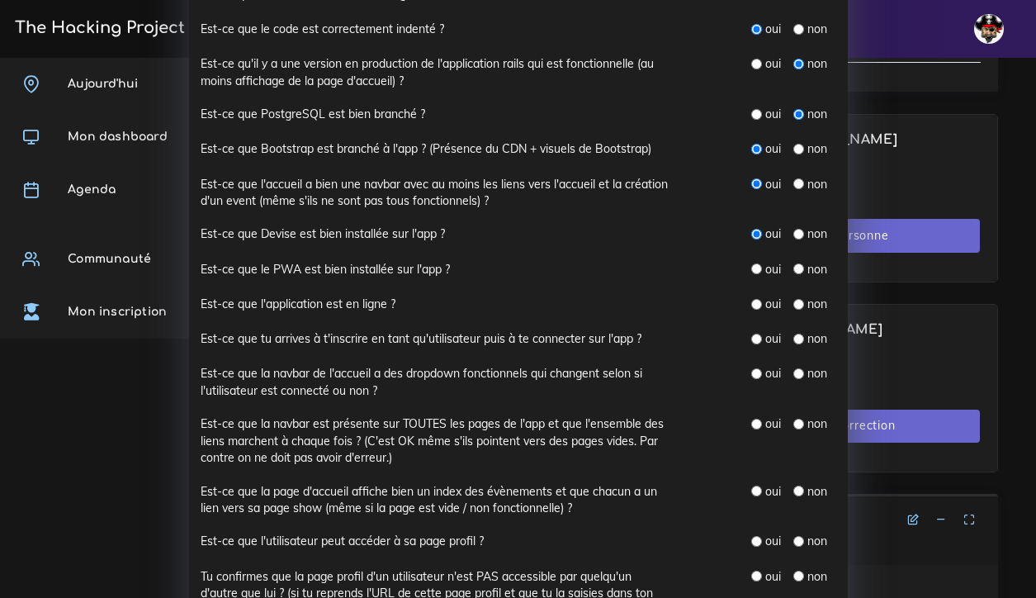
click at [798, 263] on input "radio" at bounding box center [798, 268] width 11 height 11
radio input "true"
click at [798, 299] on input "radio" at bounding box center [798, 304] width 11 height 11
radio input "true"
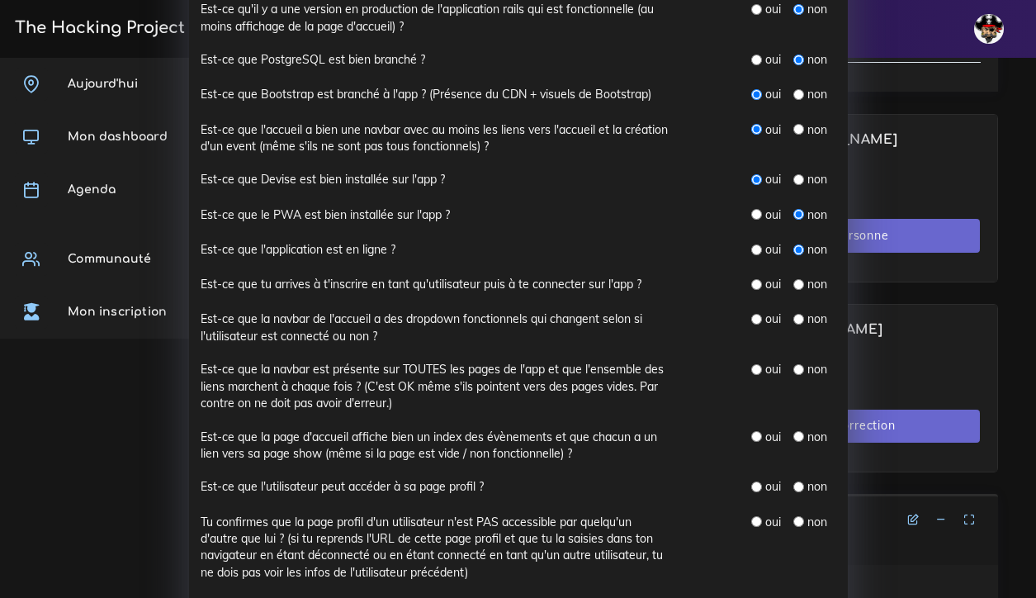
scroll to position [332, 0]
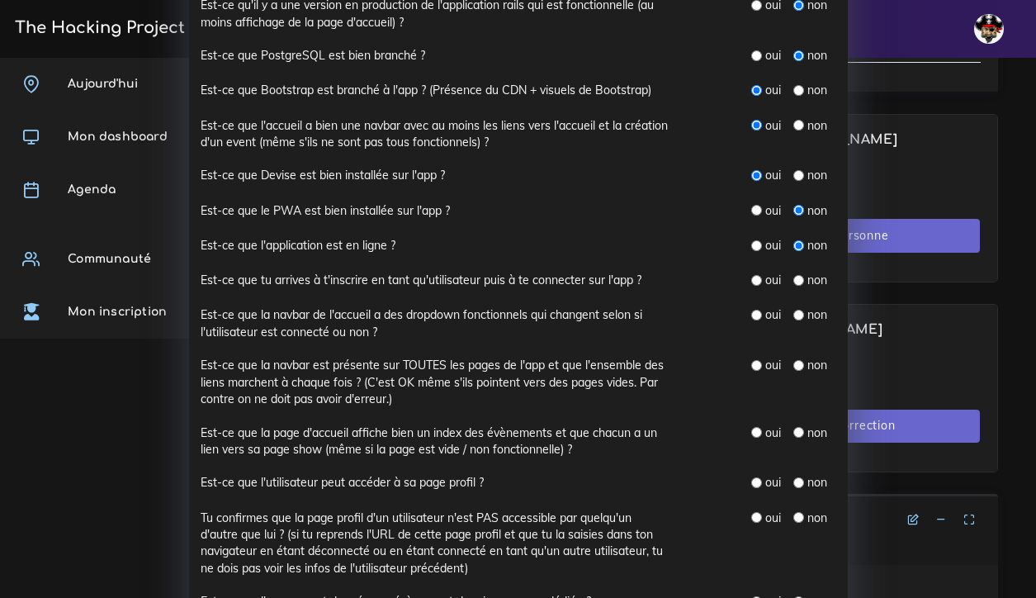
click at [757, 275] on input "radio" at bounding box center [756, 280] width 11 height 11
radio input "true"
click at [759, 310] on input "radio" at bounding box center [756, 315] width 11 height 11
radio input "true"
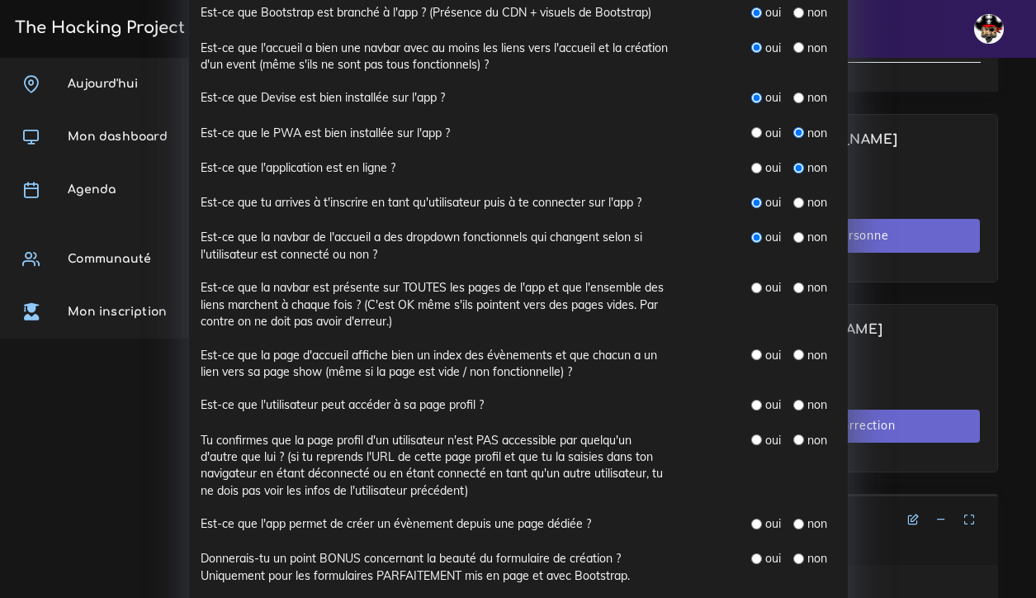
scroll to position [413, 0]
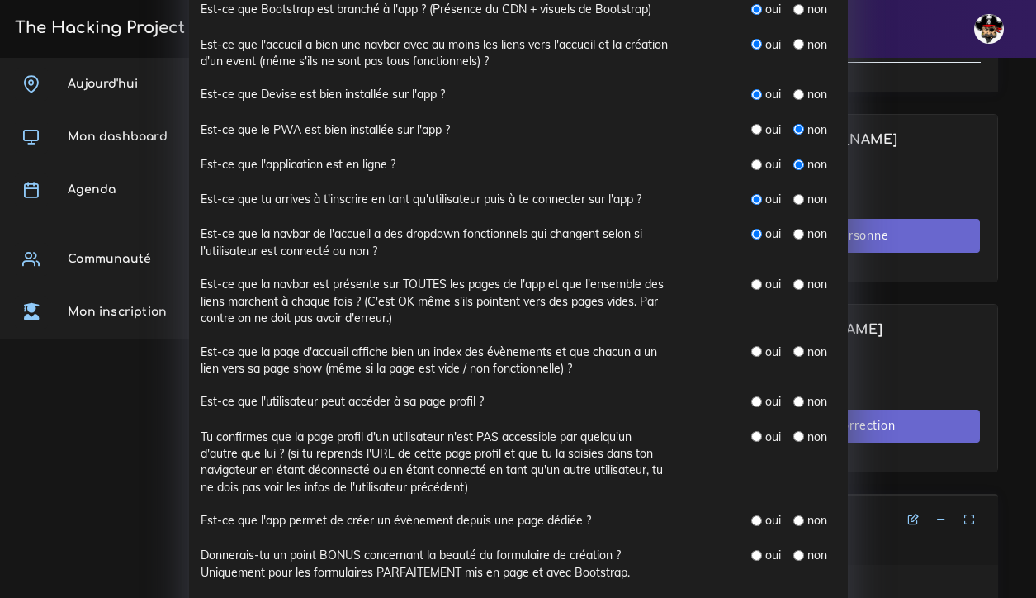
click at [761, 276] on div "oui" at bounding box center [766, 284] width 30 height 17
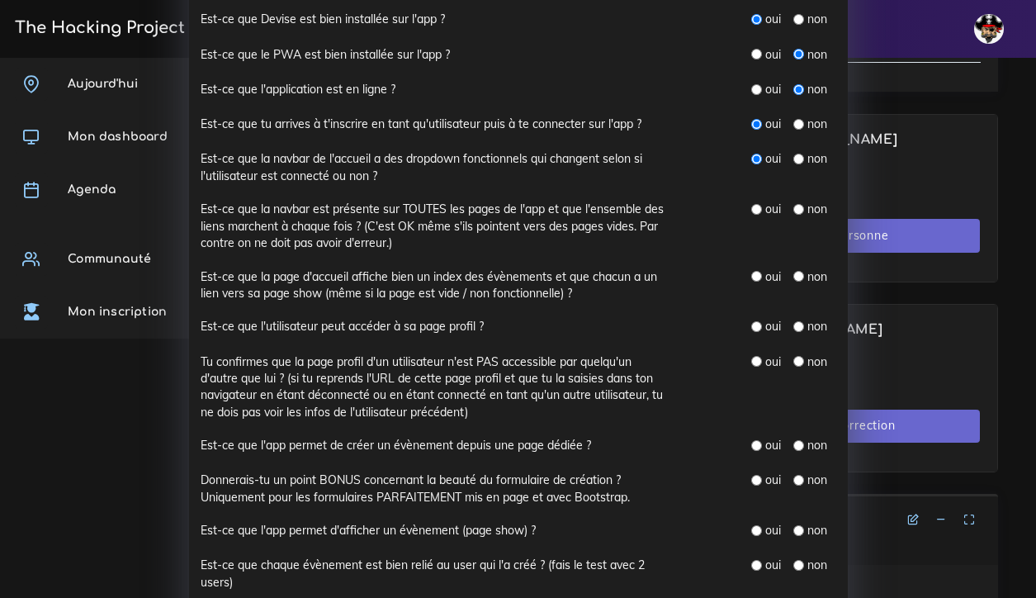
scroll to position [492, 0]
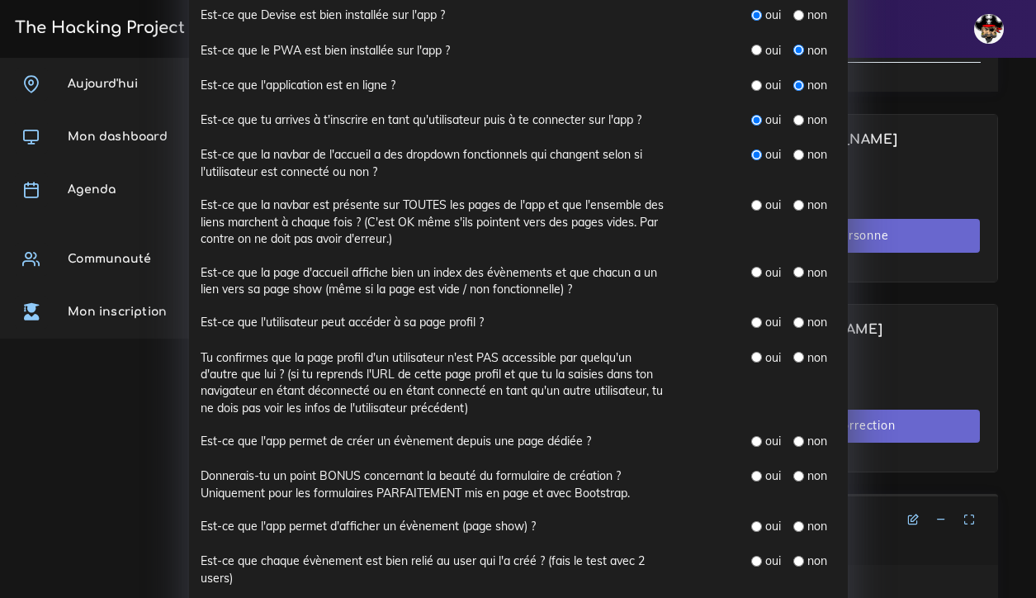
click at [757, 200] on input "radio" at bounding box center [756, 205] width 11 height 11
radio input "true"
click at [757, 267] on input "radio" at bounding box center [756, 272] width 11 height 11
radio input "true"
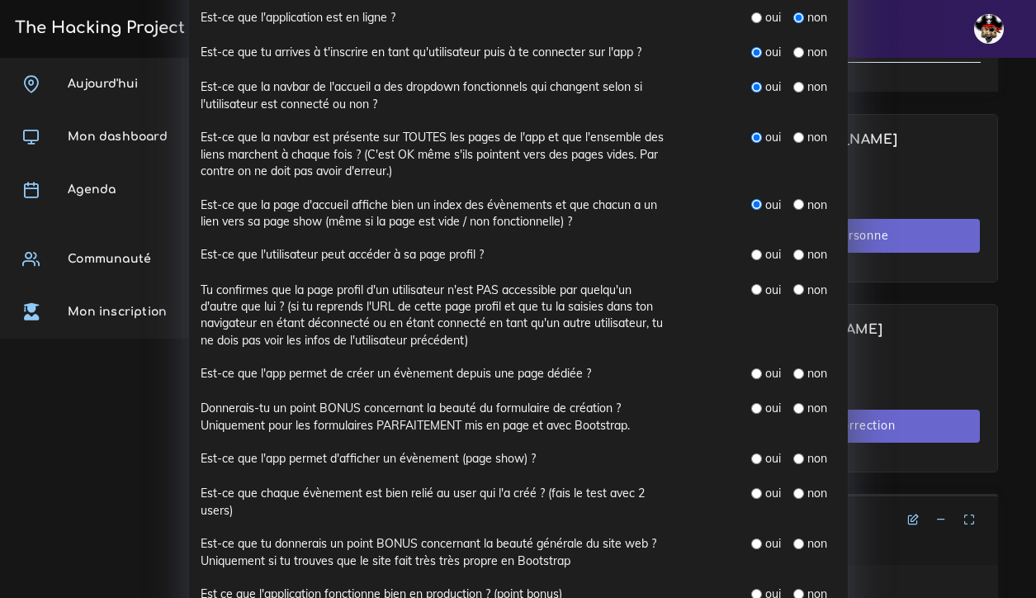
scroll to position [556, 0]
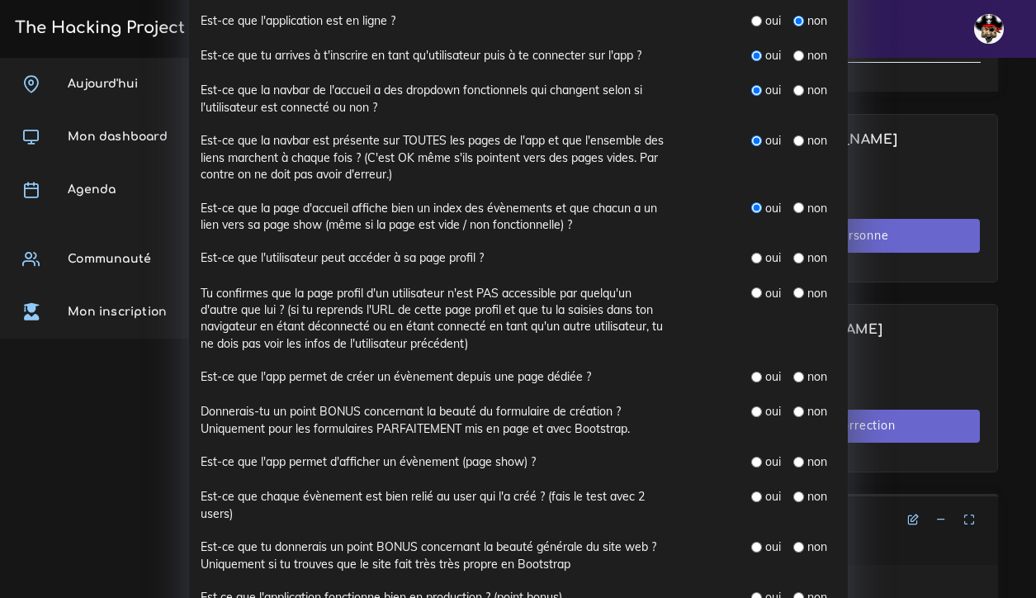
click at [757, 253] on input "radio" at bounding box center [756, 258] width 11 height 11
radio input "true"
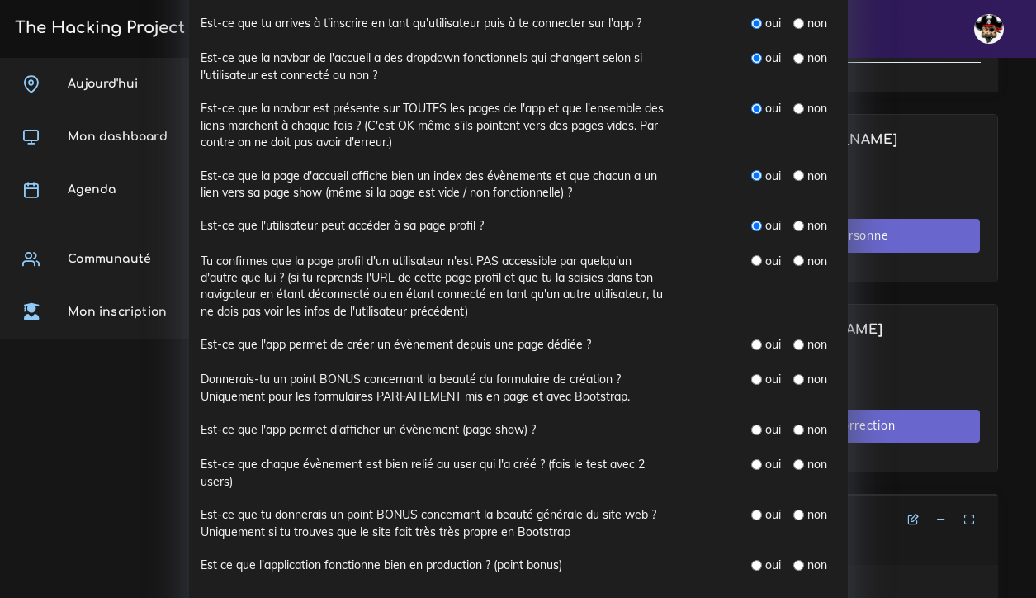
scroll to position [593, 0]
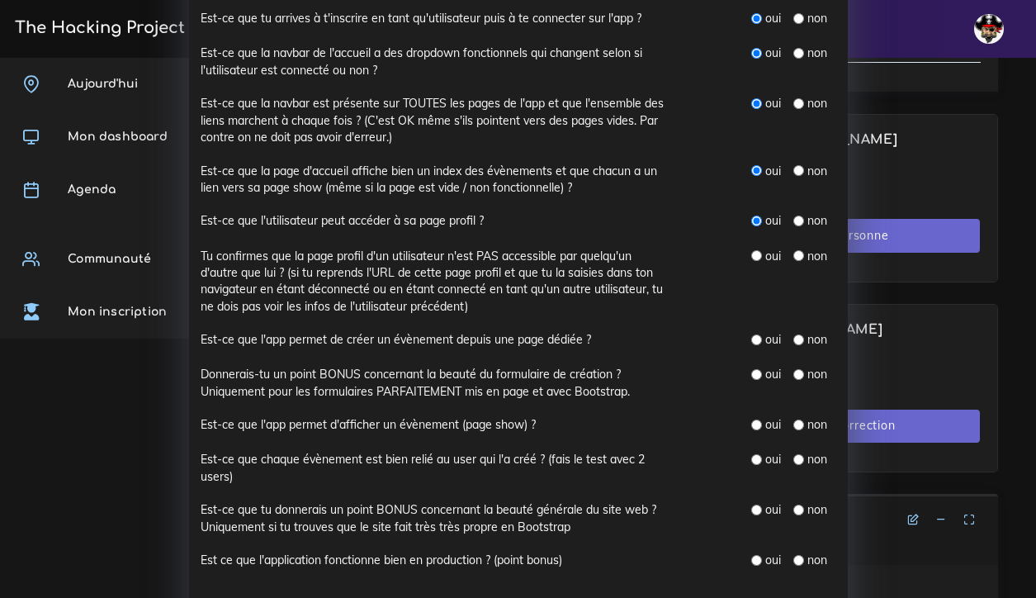
click at [798, 250] on input "radio" at bounding box center [798, 255] width 11 height 11
radio input "true"
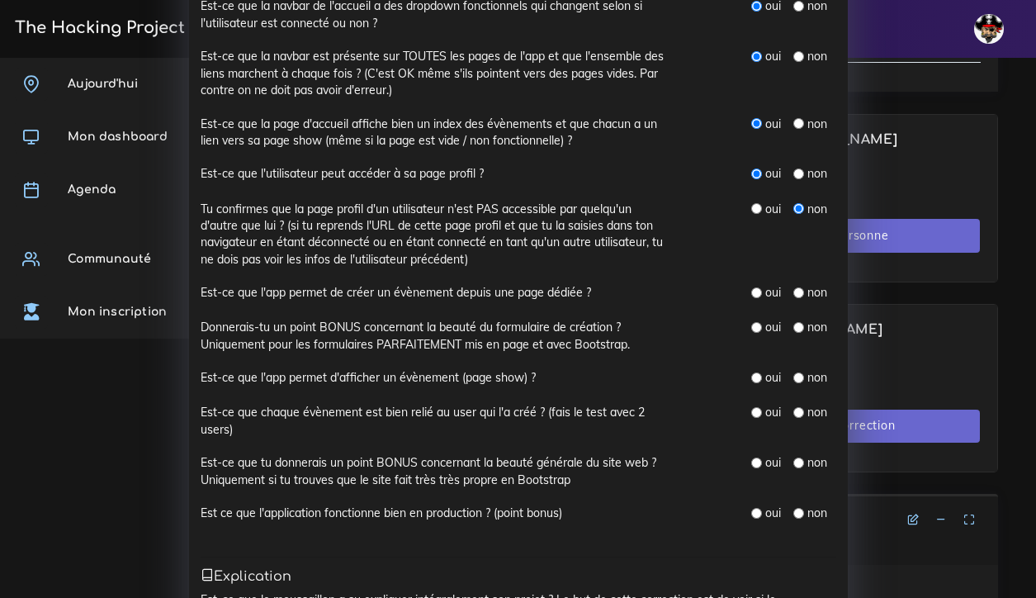
scroll to position [645, 0]
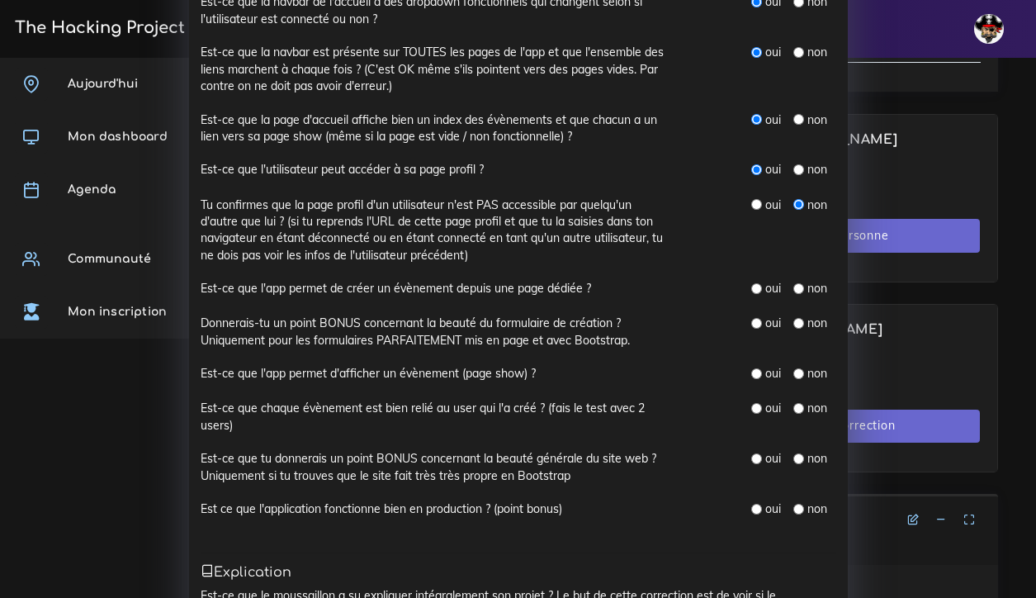
click at [754, 283] on input "radio" at bounding box center [756, 288] width 11 height 11
radio input "true"
click at [756, 318] on input "radio" at bounding box center [756, 323] width 11 height 11
radio input "true"
drag, startPoint x: 756, startPoint y: 303, endPoint x: 760, endPoint y: 355, distance: 52.2
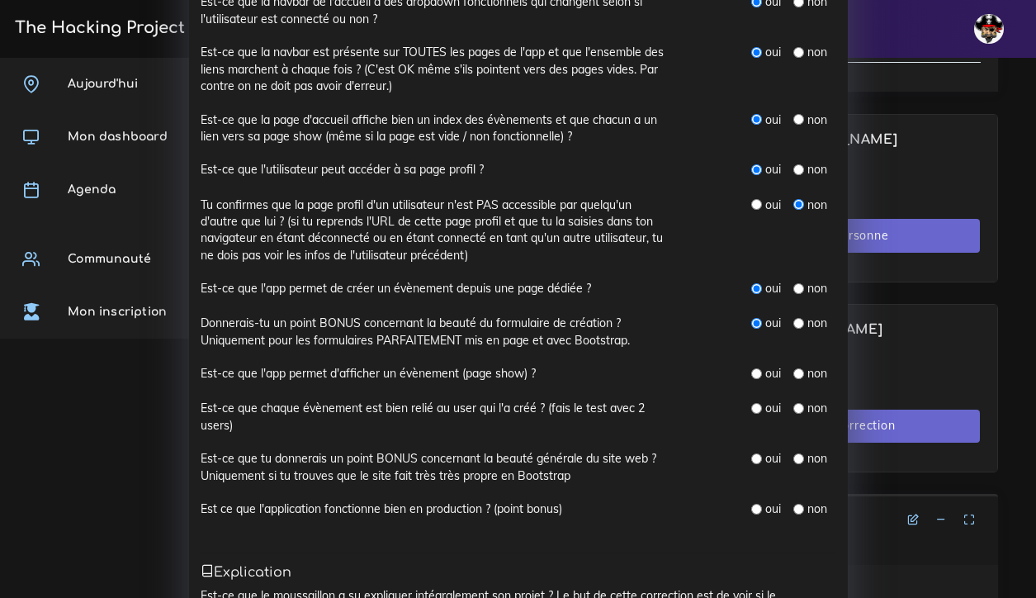
click at [760, 355] on div "Est-ce que le README est bien en anglais ? oui non Est-ce que le code est corre…" at bounding box center [519, 75] width 636 height 921
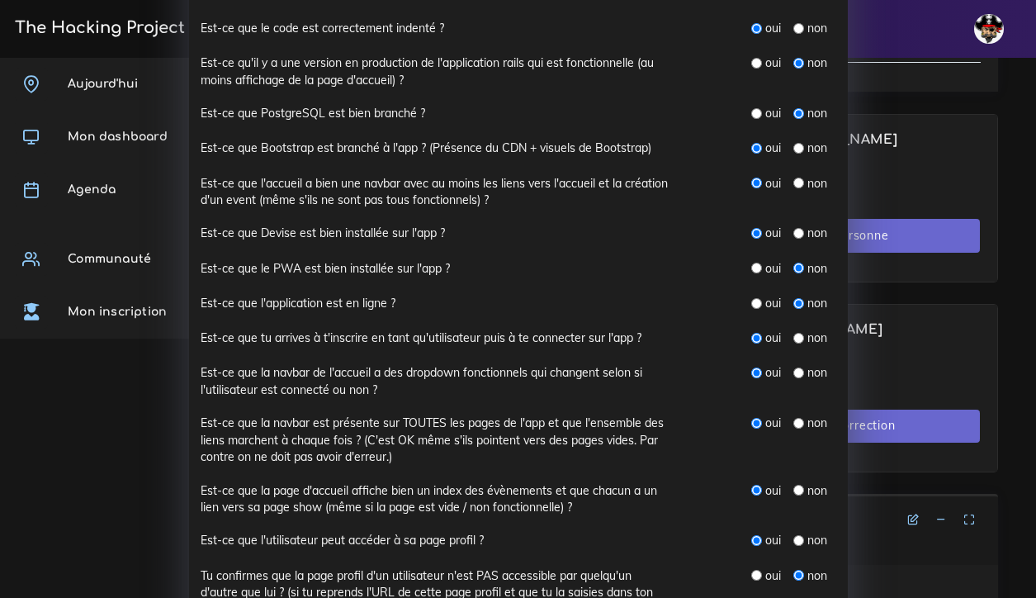
scroll to position [266, 0]
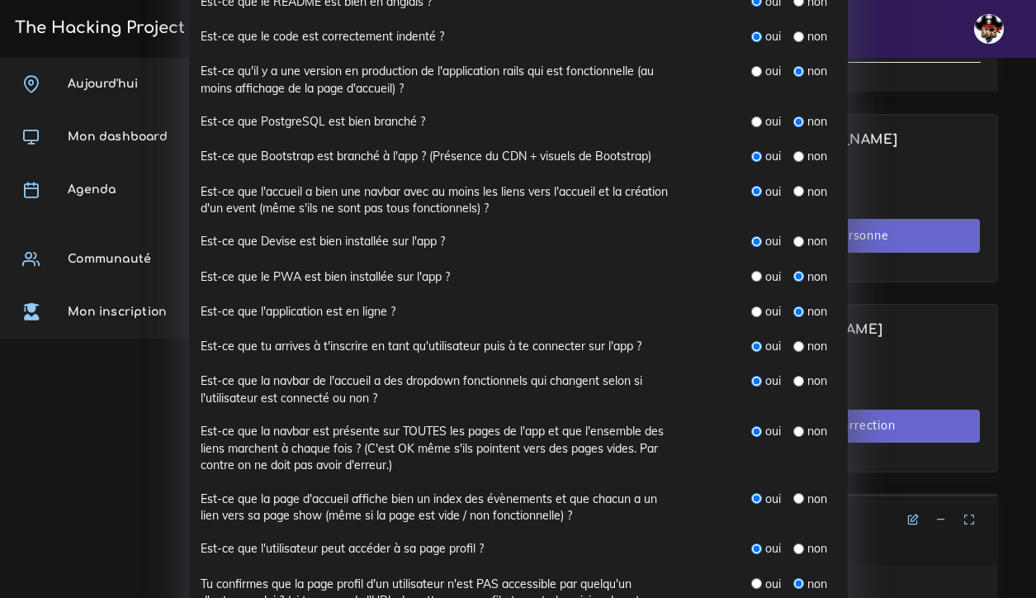
click at [757, 67] on input "radio" at bounding box center [756, 71] width 11 height 11
radio input "true"
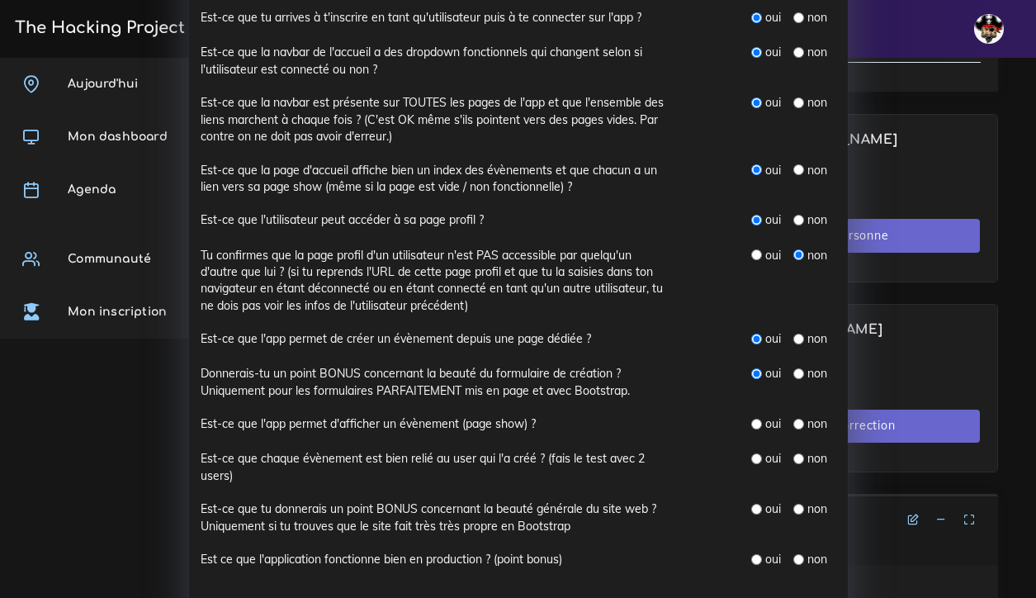
scroll to position [617, 0]
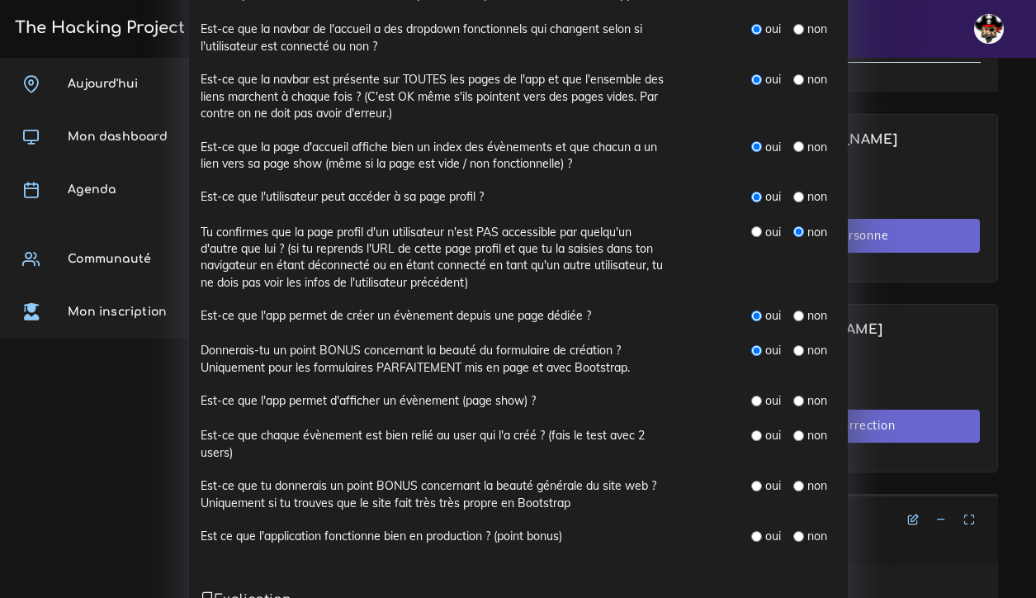
click at [757, 395] on input "radio" at bounding box center [756, 400] width 11 height 11
radio input "true"
click at [758, 430] on input "radio" at bounding box center [756, 435] width 11 height 11
radio input "true"
click at [759, 480] on input "radio" at bounding box center [756, 485] width 11 height 11
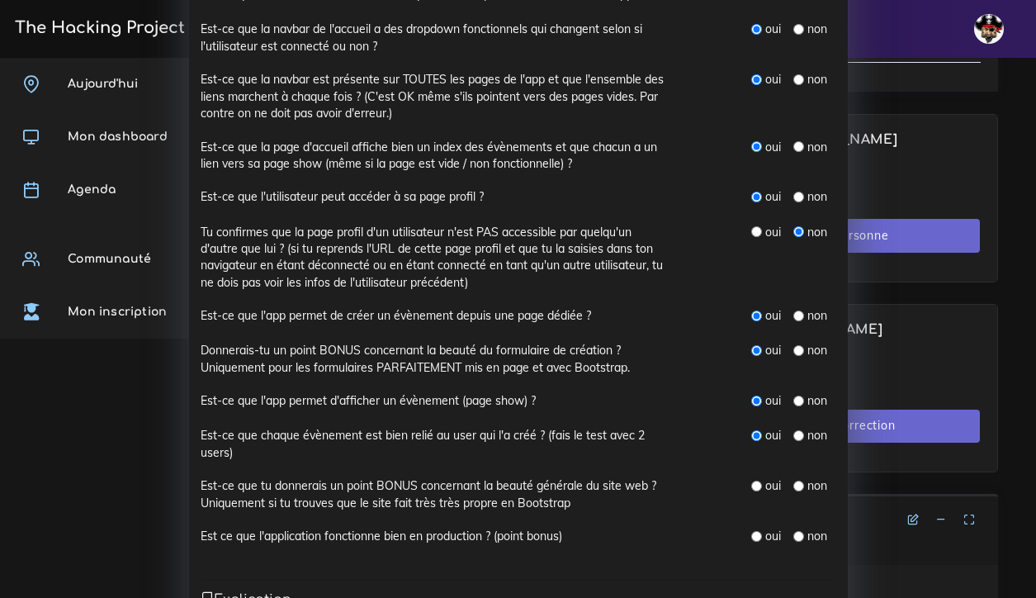
radio input "true"
click at [795, 531] on input "radio" at bounding box center [798, 536] width 11 height 11
radio input "true"
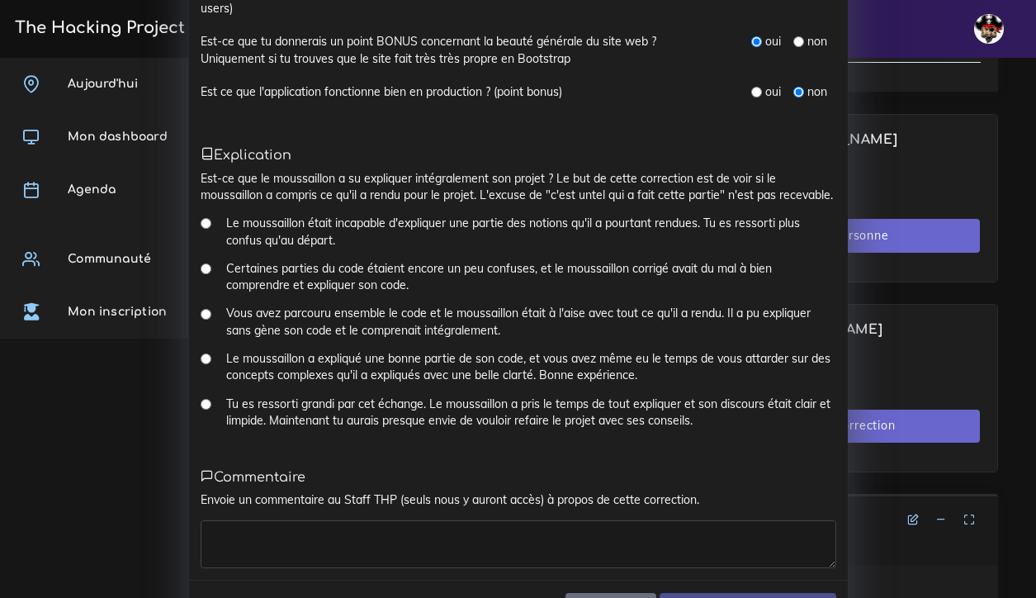
scroll to position [1066, 0]
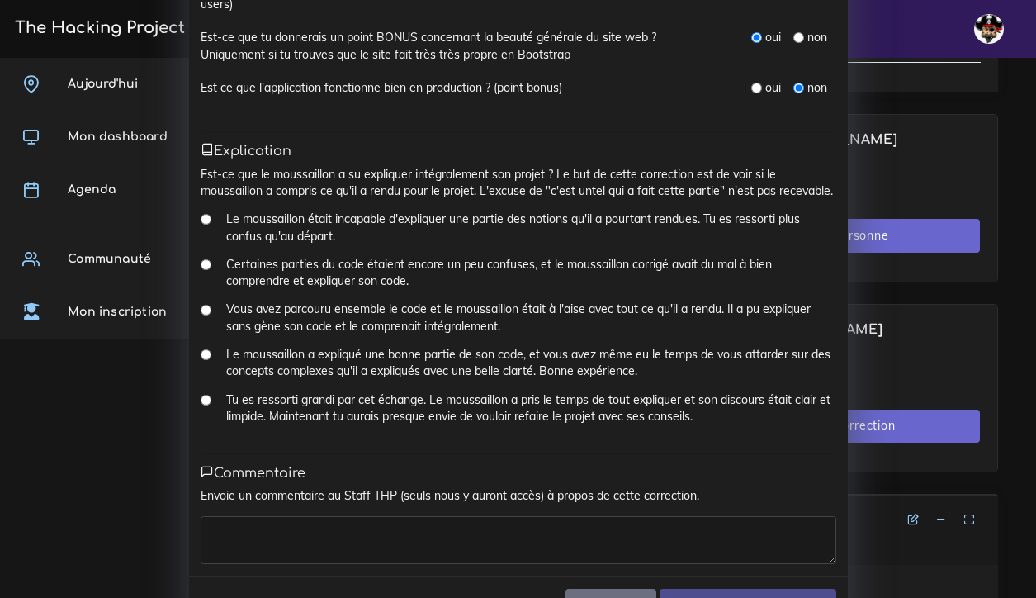
click at [207, 305] on input "Vous avez parcouru ensemble le code et le moussaillon était à l'aise avec tout …" at bounding box center [206, 310] width 11 height 11
radio input "true"
click at [277, 516] on textarea at bounding box center [519, 540] width 636 height 48
type textarea "le boss"
click at [765, 589] on input "Soumettre la correction" at bounding box center [747, 606] width 176 height 34
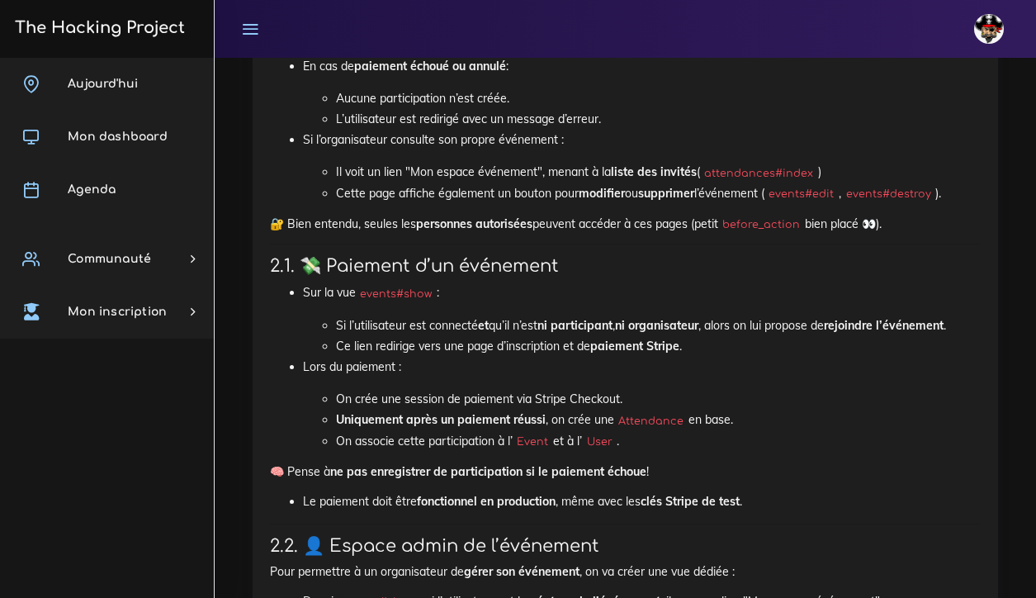
scroll to position [2131, 0]
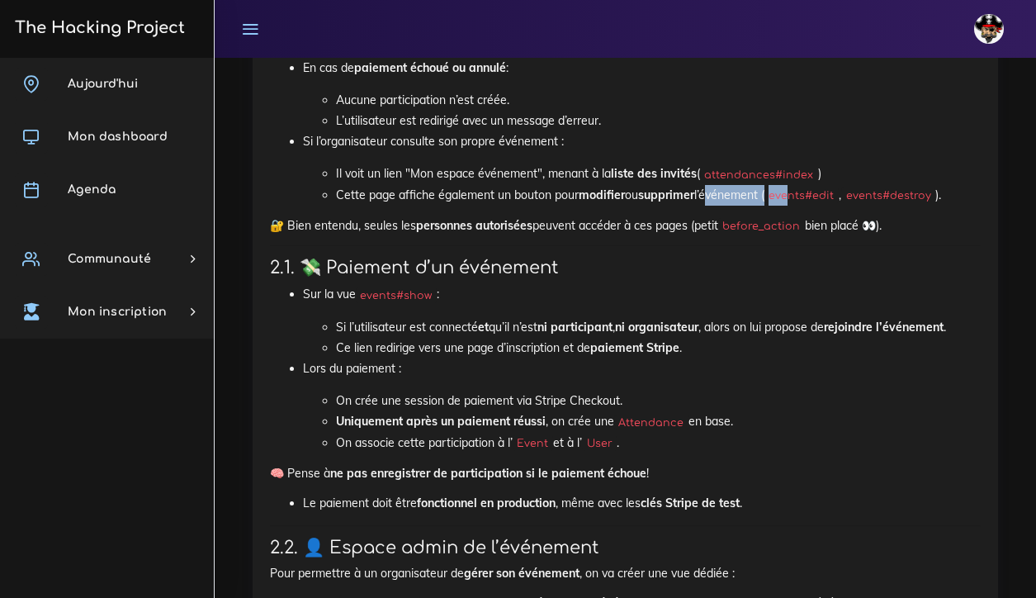
drag, startPoint x: 710, startPoint y: 182, endPoint x: 796, endPoint y: 187, distance: 86.8
click at [796, 187] on li "Cette page affiche également un bouton pour modifier ou supprimer l’événement (…" at bounding box center [658, 195] width 645 height 21
click at [362, 199] on div "💳 Stripe ton Eventbrite Nous allons intégrer un système de paiement en ligne da…" at bounding box center [625, 565] width 711 height 1958
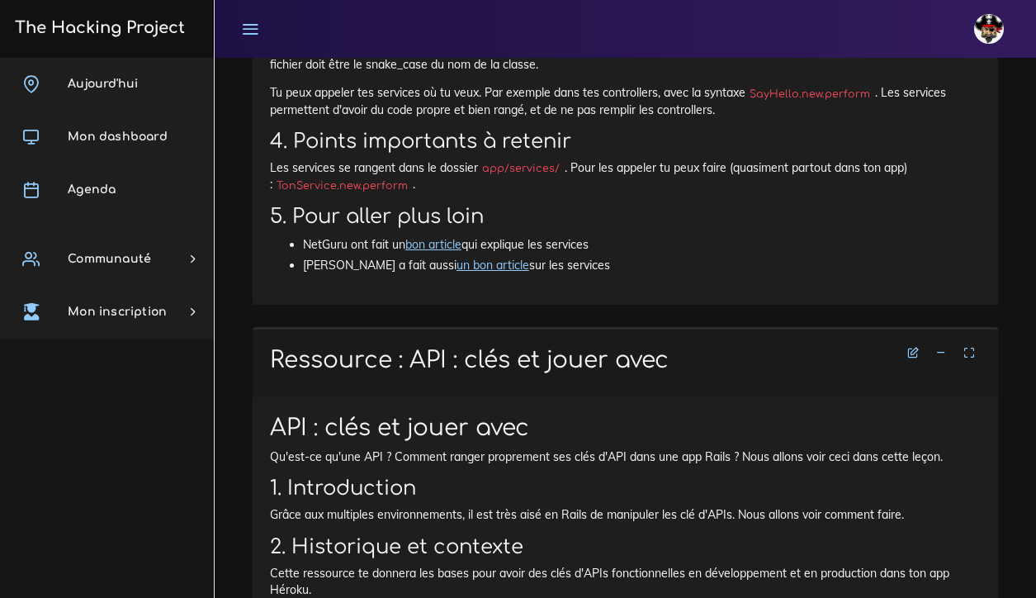
scroll to position [4186, 0]
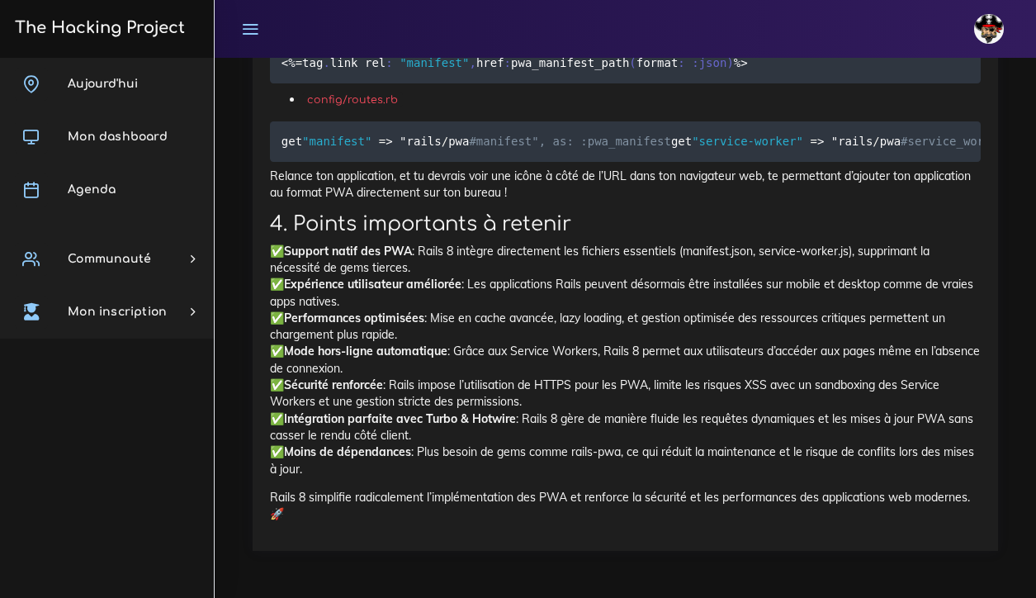
scroll to position [13483, 0]
